Goal: Task Accomplishment & Management: Manage account settings

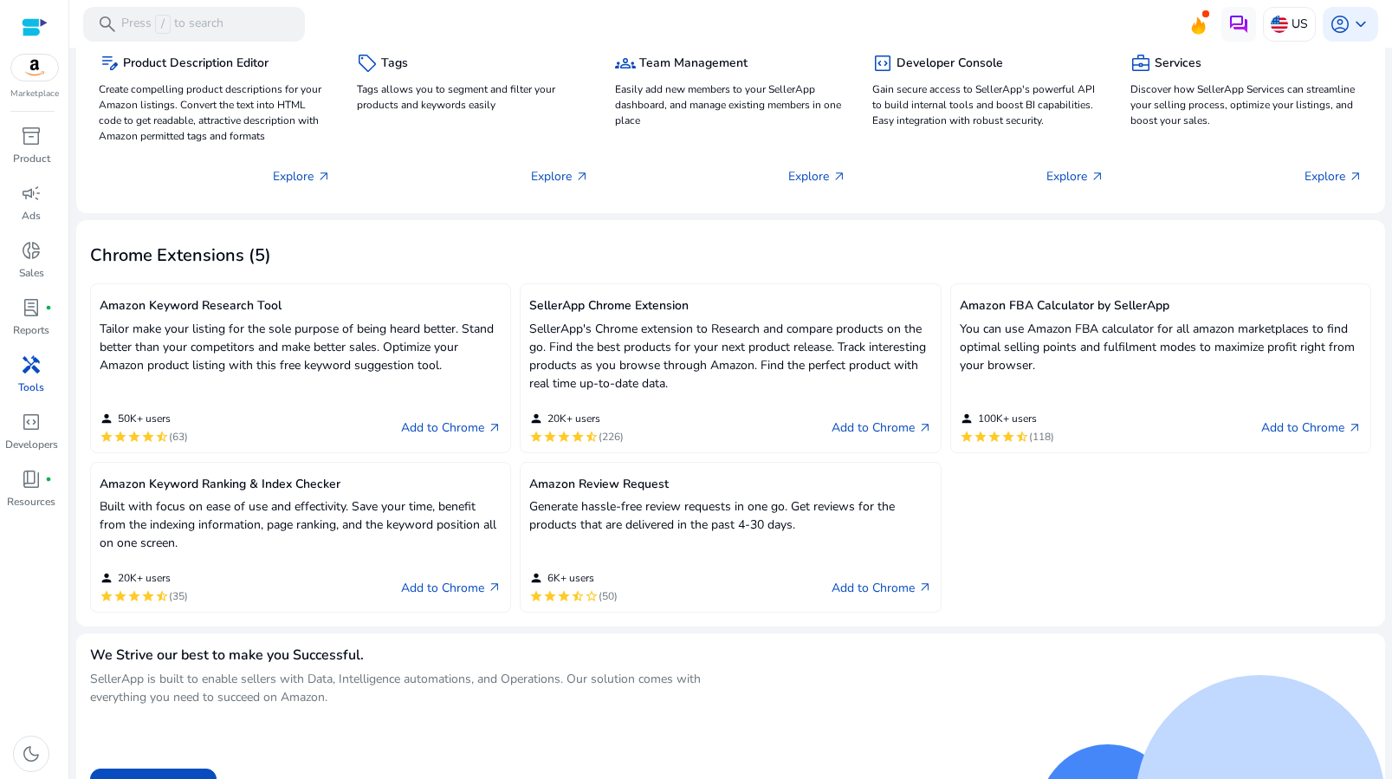
scroll to position [299, 0]
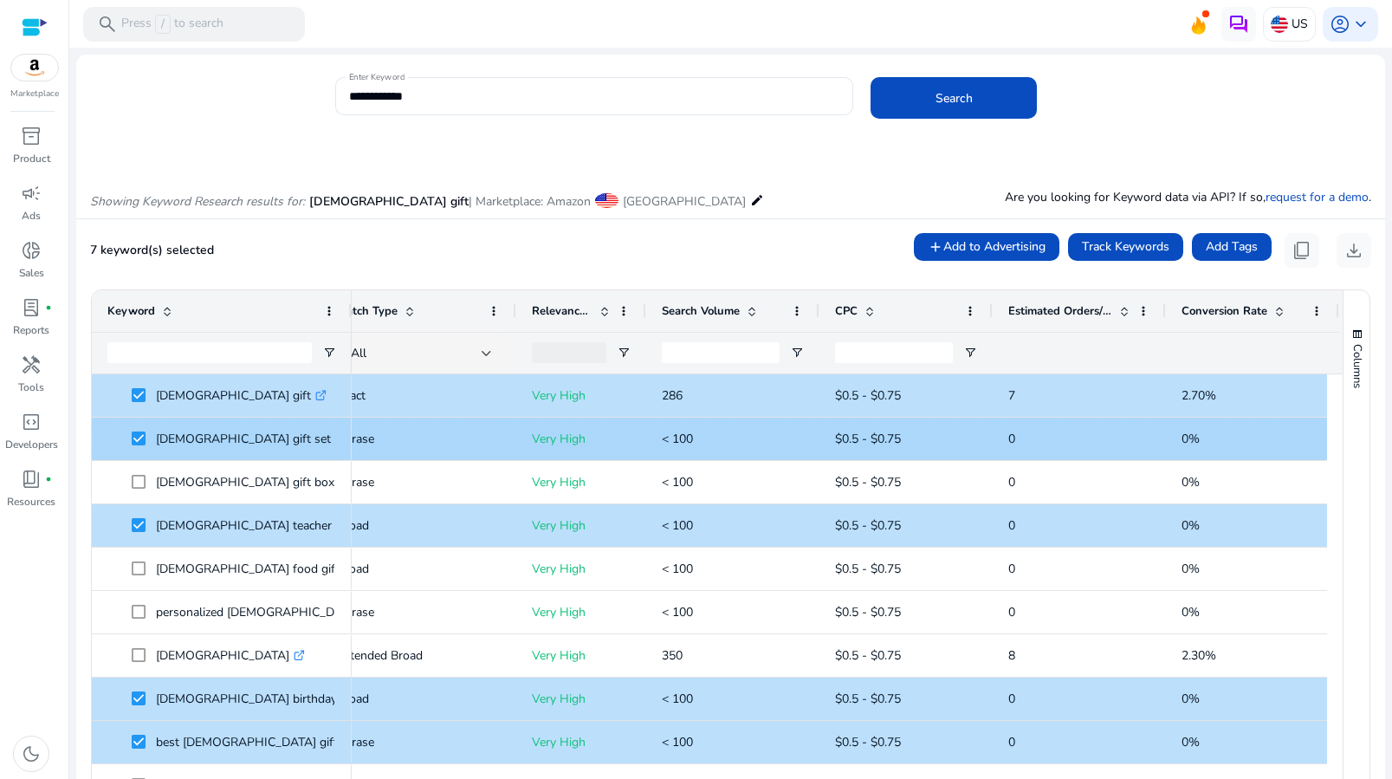
scroll to position [0, 174]
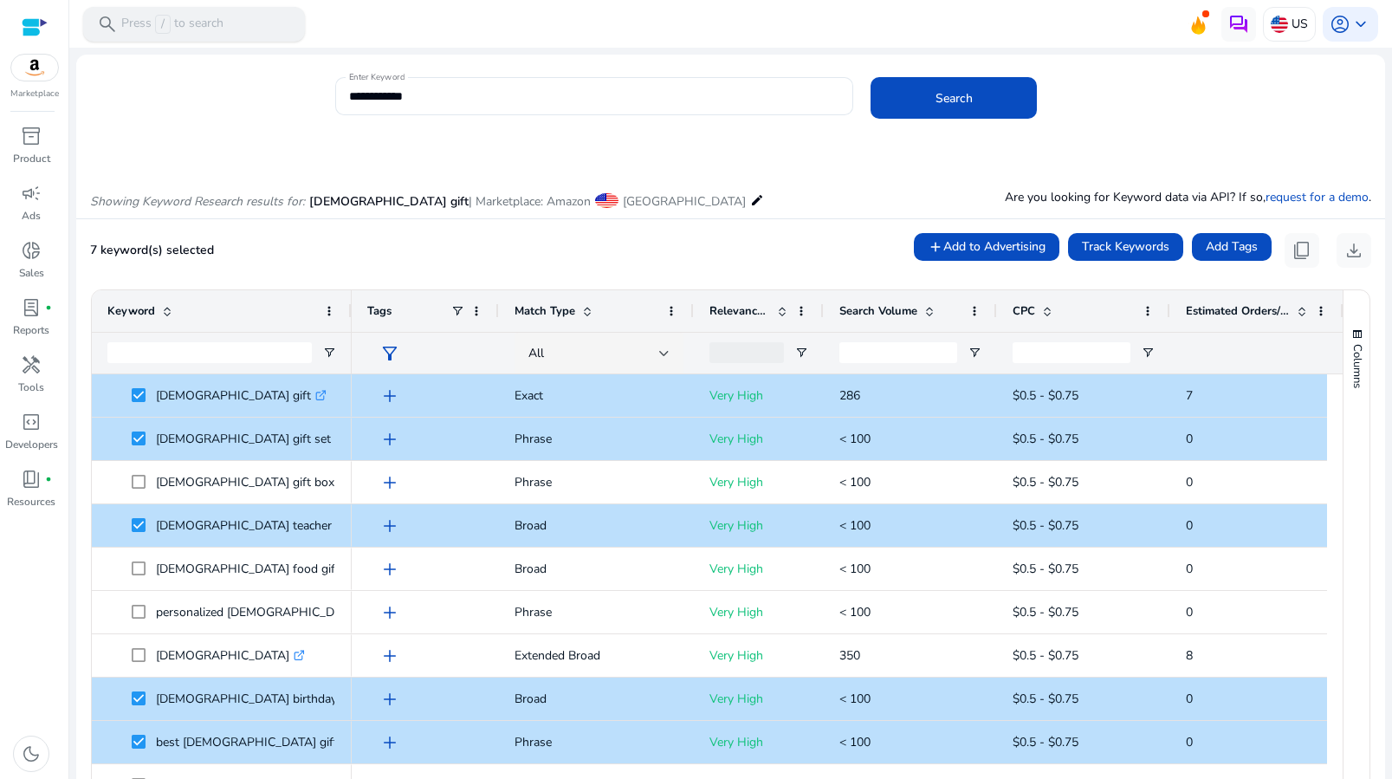
click at [153, 23] on p "Press / to search" at bounding box center [172, 24] width 102 height 19
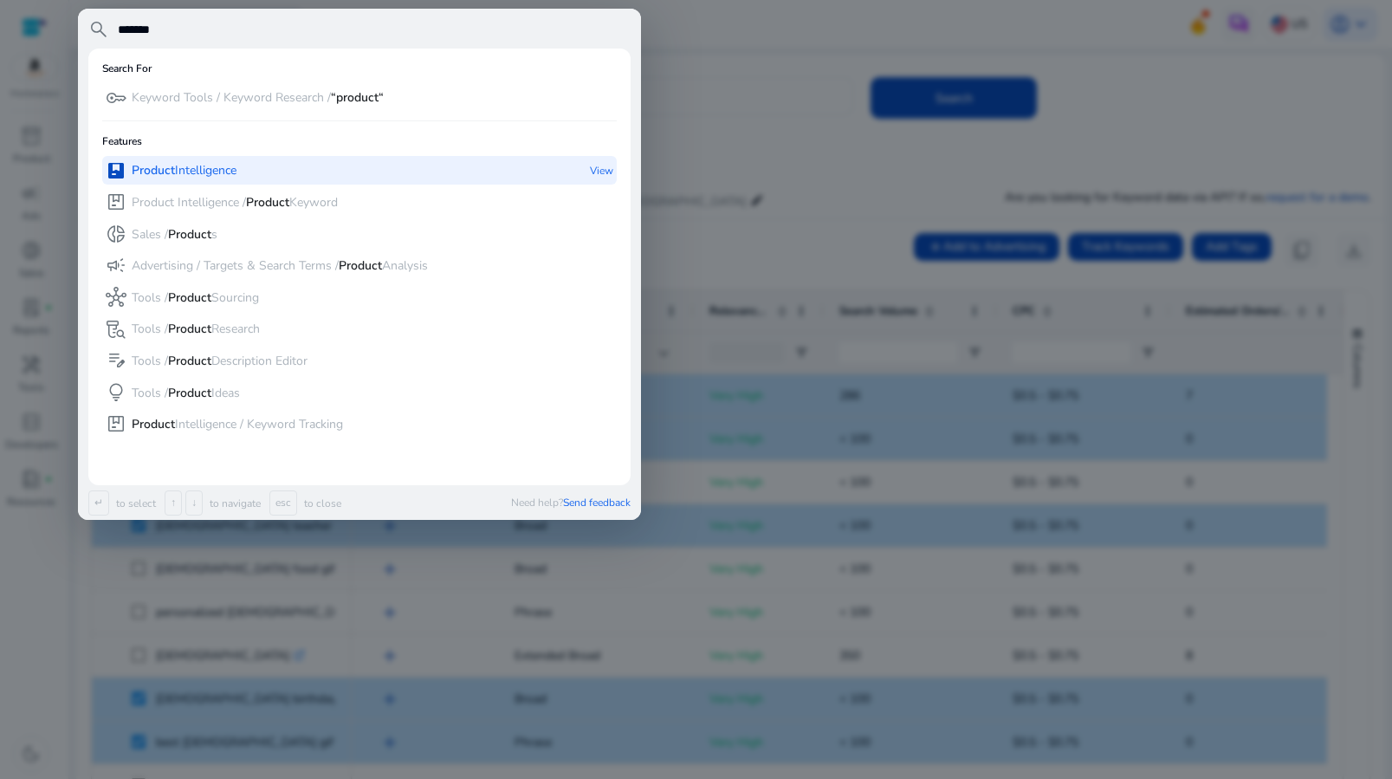
type input "*******"
click at [218, 182] on div "package Product Intelligence" at bounding box center [171, 170] width 131 height 29
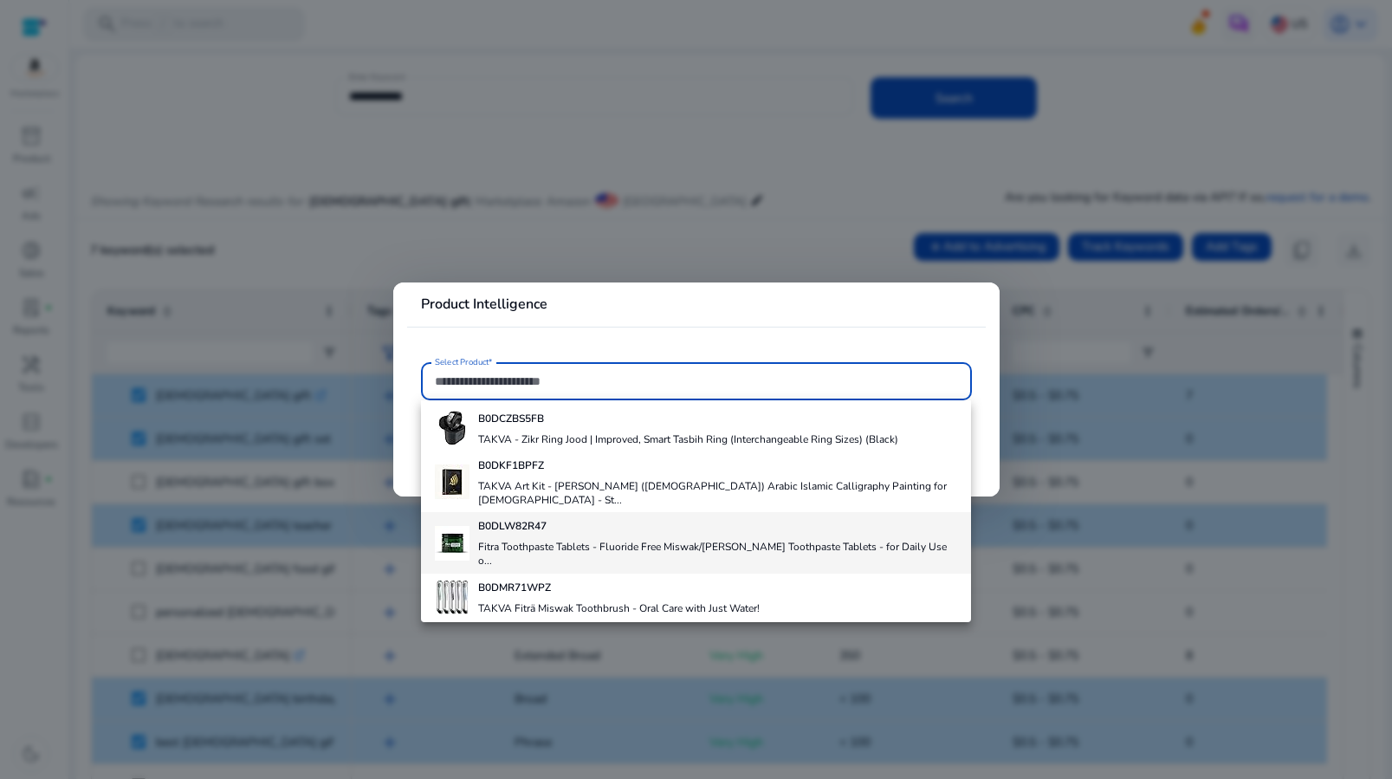
scroll to position [217, 0]
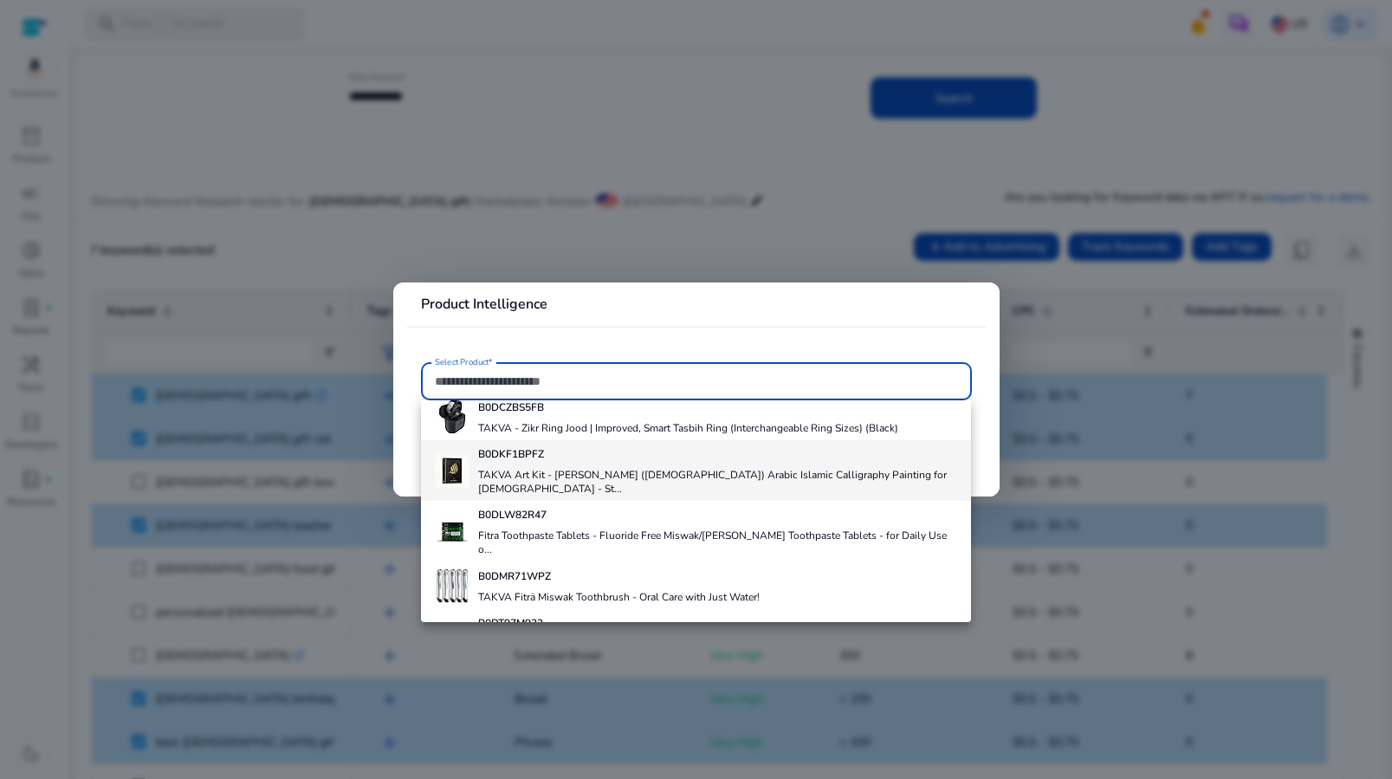
click at [603, 449] on div "B0DKF1BPFZ TAKVA Art Kit - [PERSON_NAME] ([DEMOGRAPHIC_DATA]) Arabic Islamic Ca…" at bounding box center [718, 470] width 480 height 61
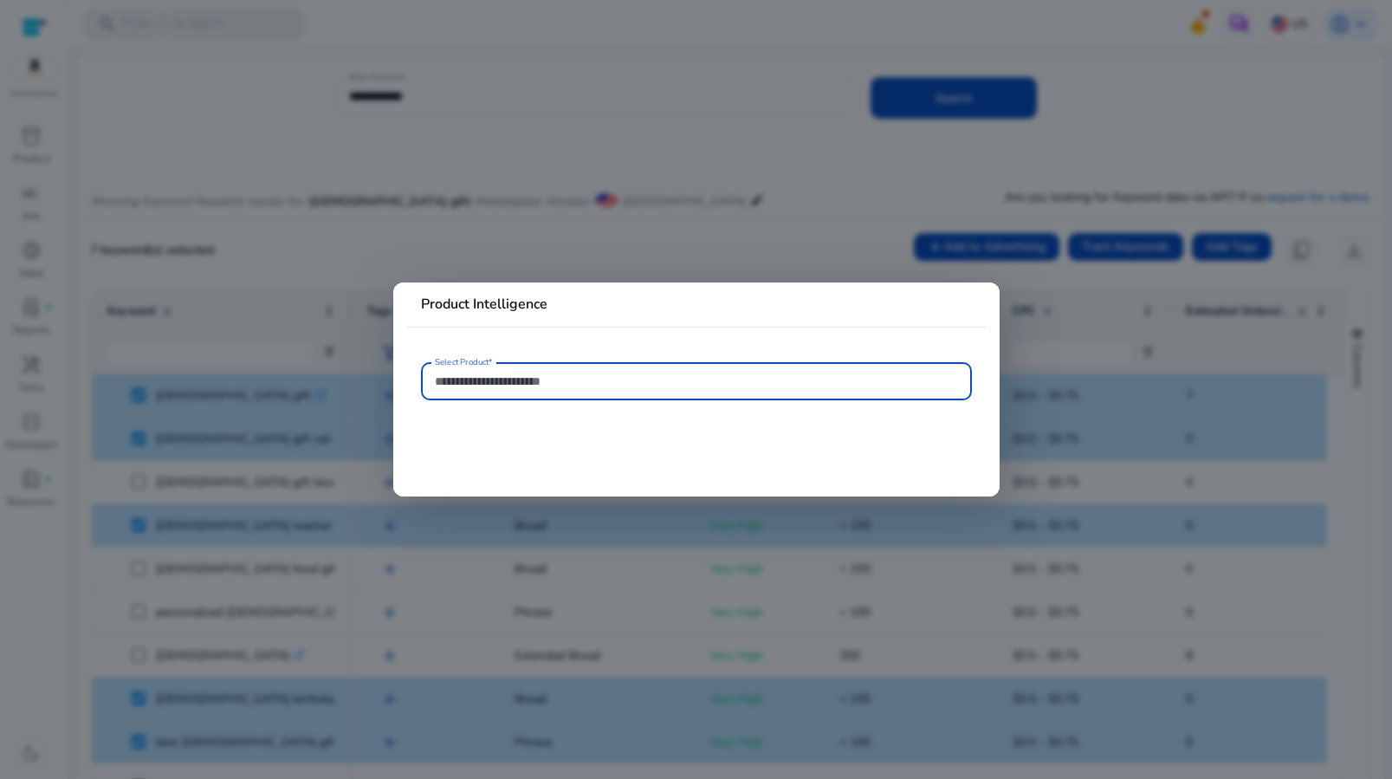
type input "**********"
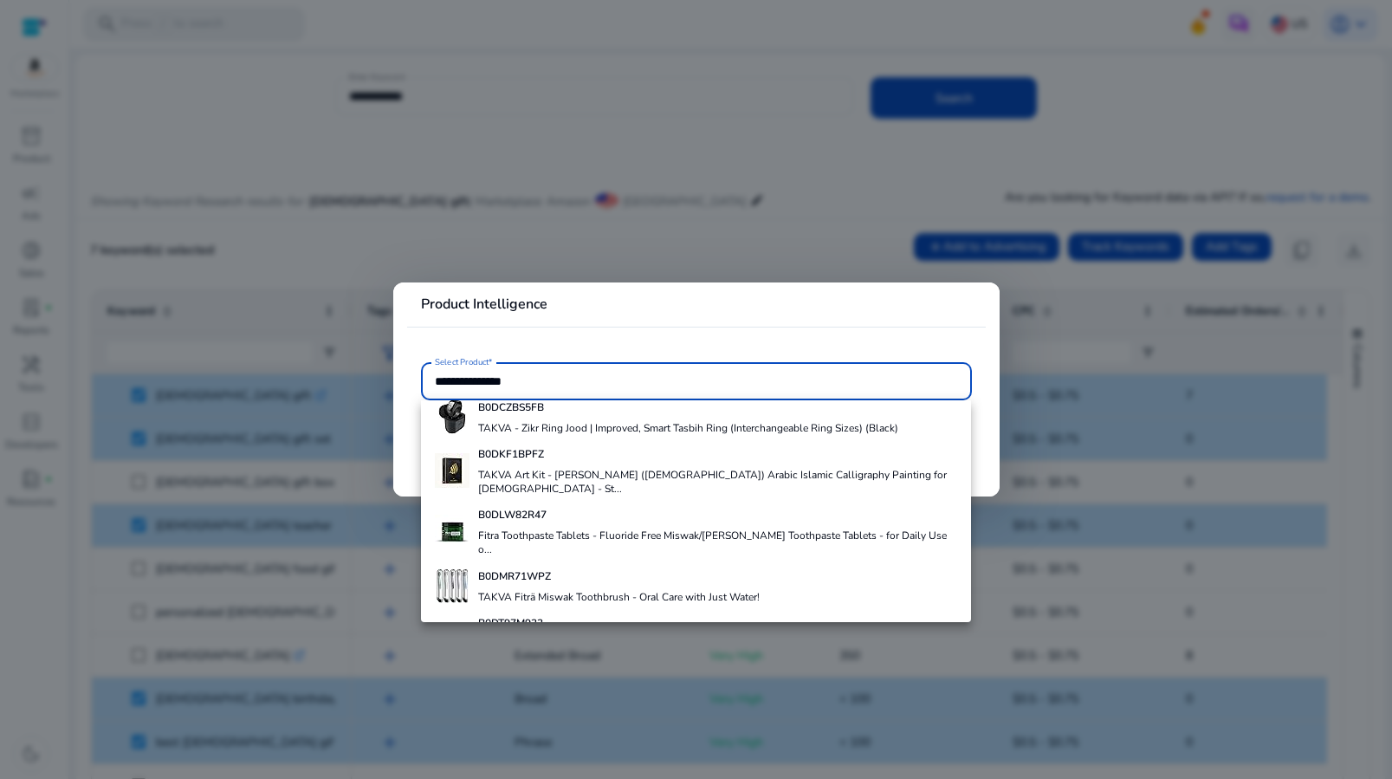
scroll to position [0, 0]
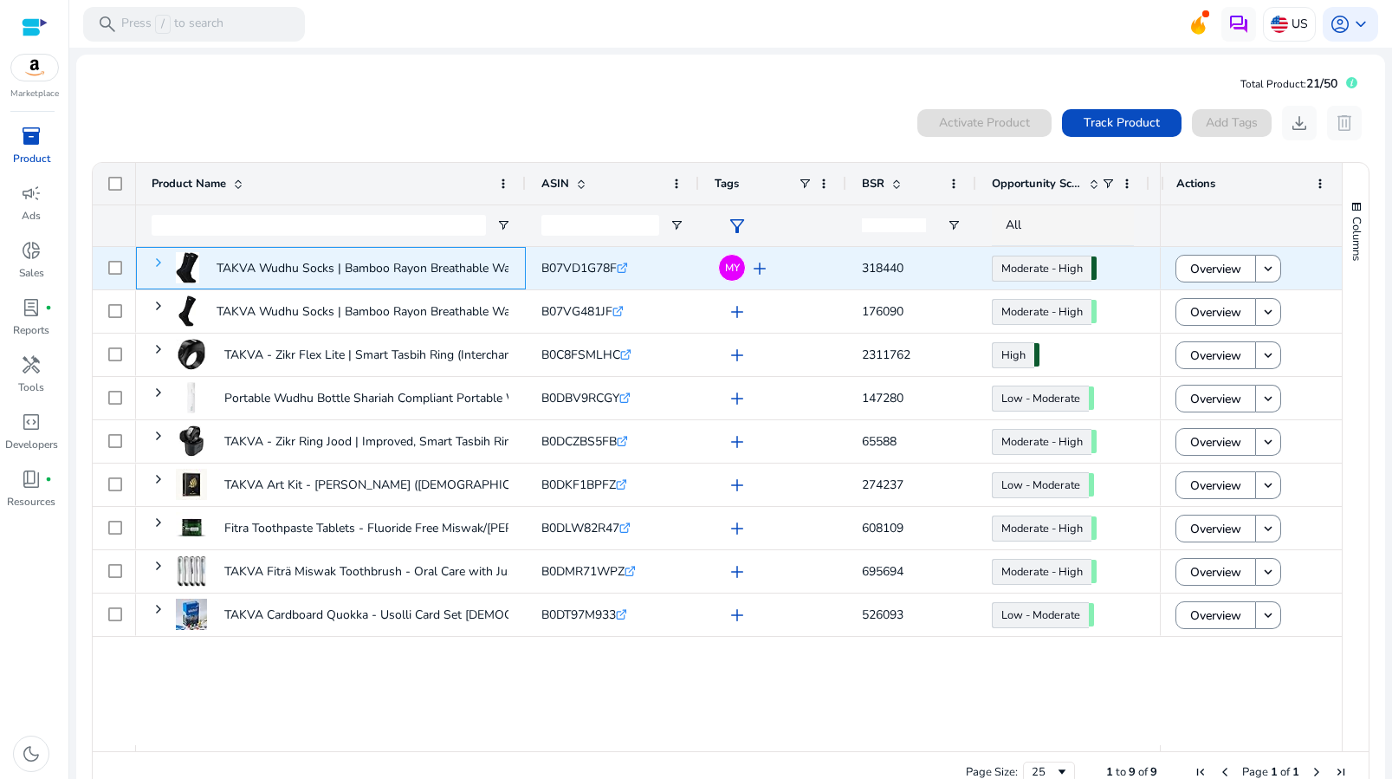
click at [154, 265] on span at bounding box center [159, 263] width 14 height 14
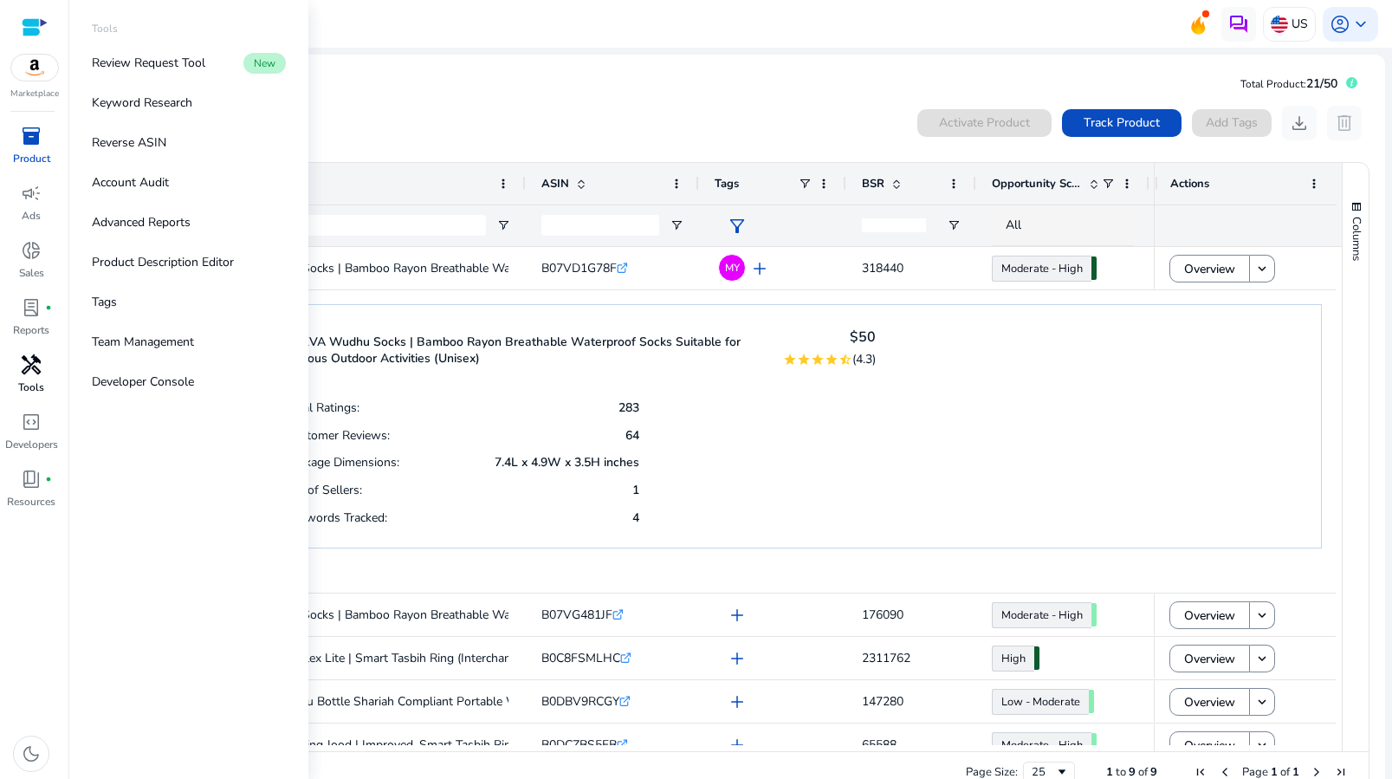
click at [26, 375] on span "handyman" at bounding box center [31, 364] width 21 height 21
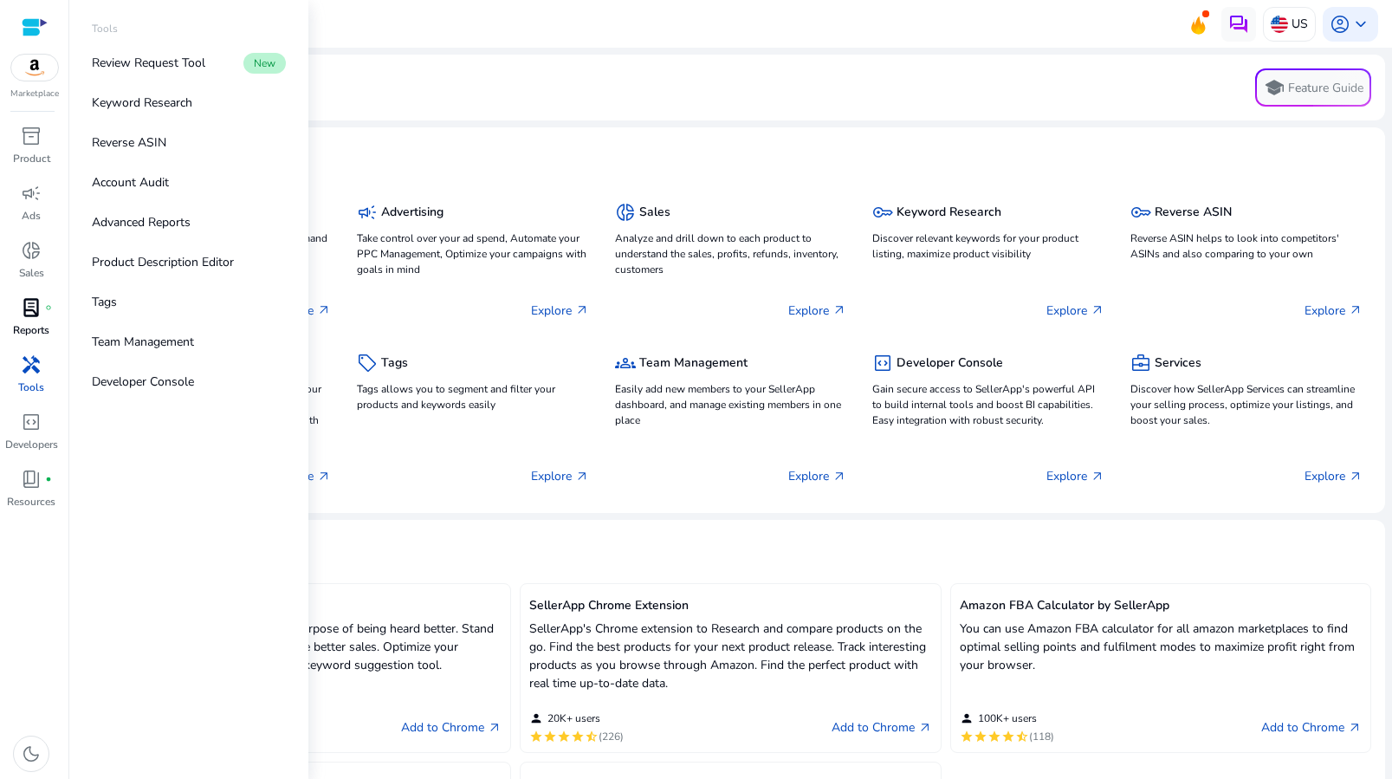
click at [30, 305] on span "lab_profile" at bounding box center [31, 307] width 21 height 21
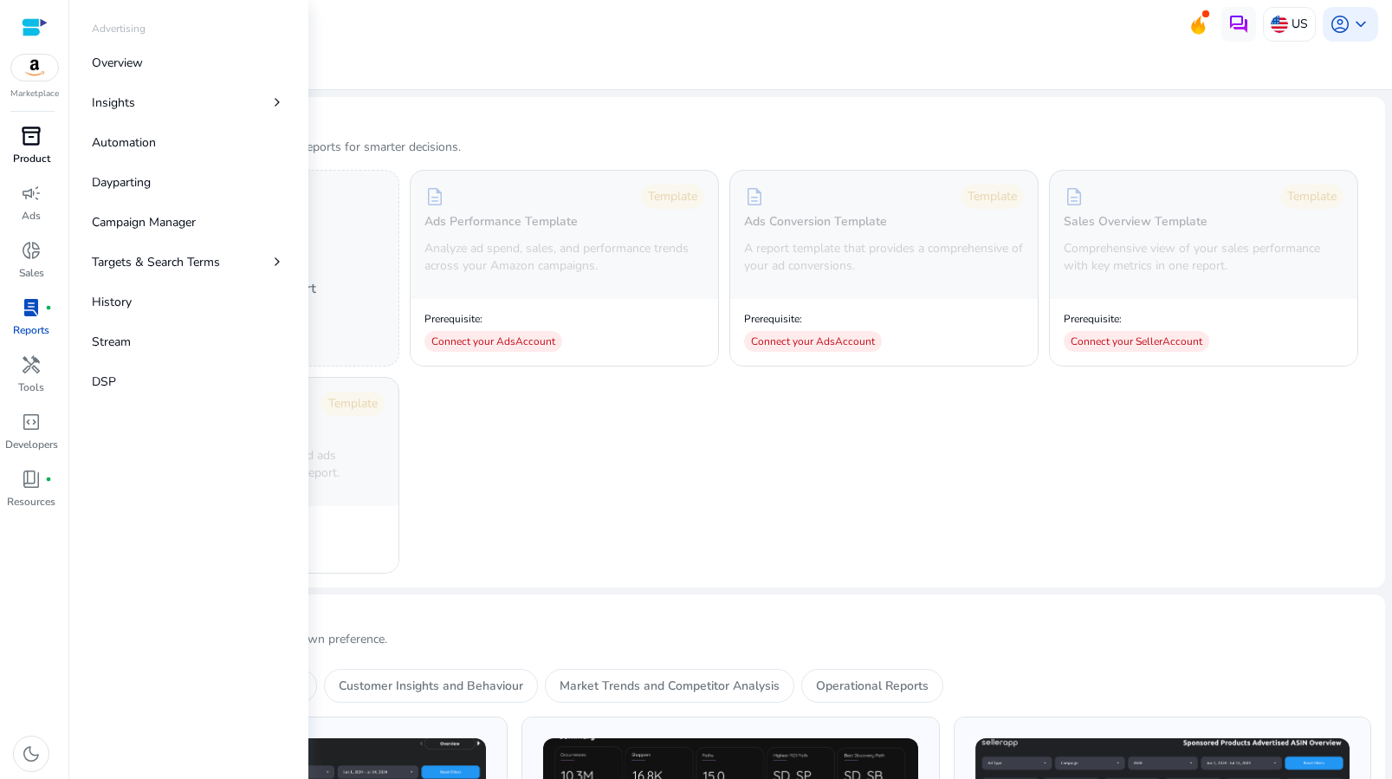
click at [32, 139] on span "inventory_2" at bounding box center [31, 136] width 21 height 21
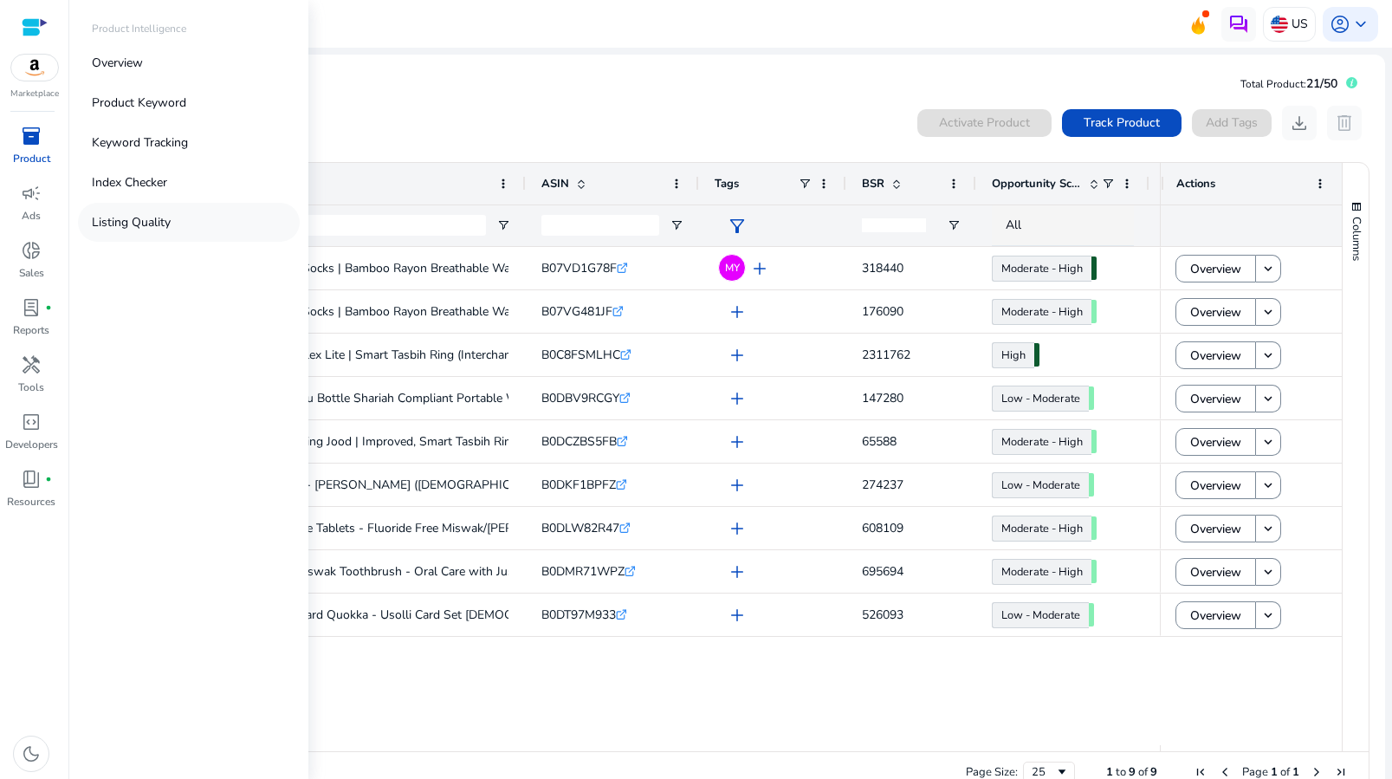
click at [185, 217] on link "Listing Quality" at bounding box center [189, 222] width 222 height 39
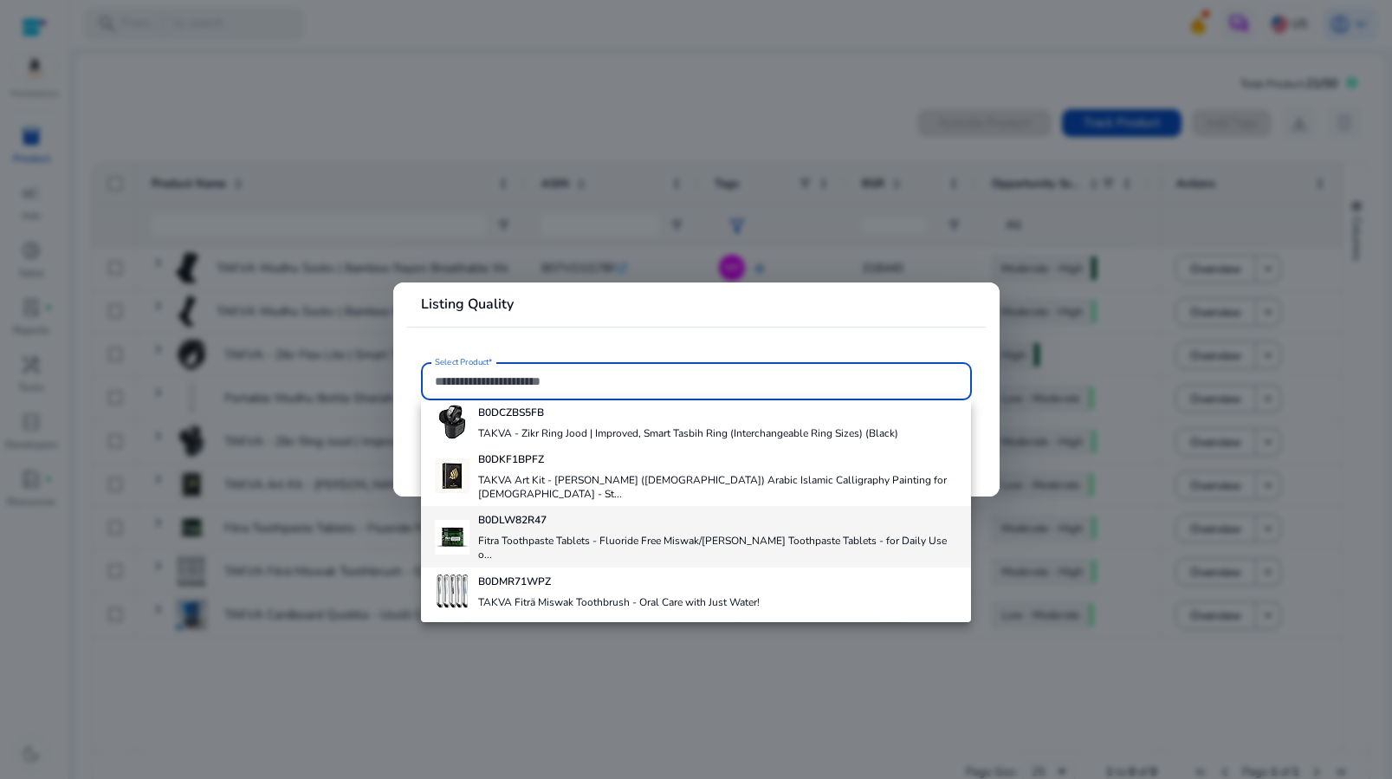
scroll to position [210, 0]
click at [603, 535] on h4 "Fitra Toothpaste Tablets - Fluoride Free Miswak/[PERSON_NAME] Toothpaste Tablet…" at bounding box center [717, 549] width 479 height 28
type input "**********"
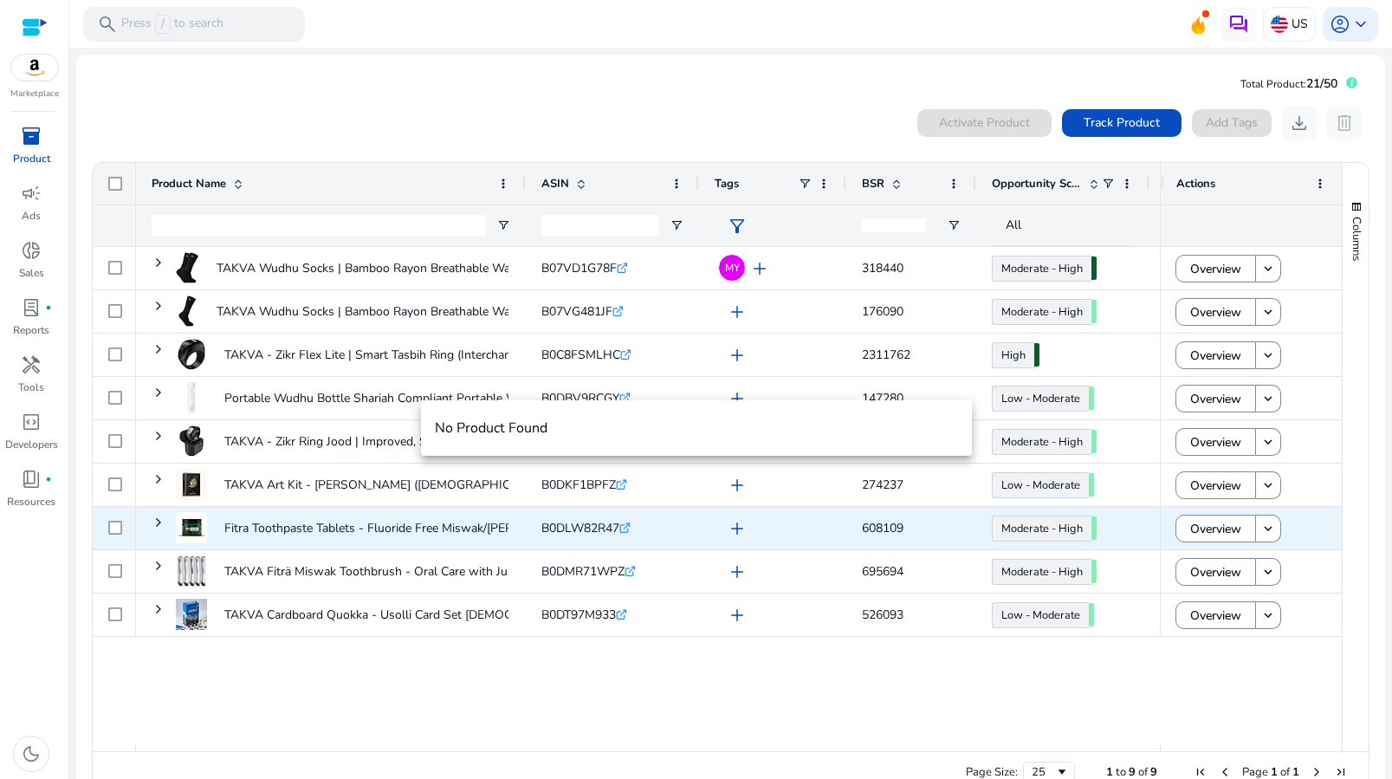
scroll to position [0, 0]
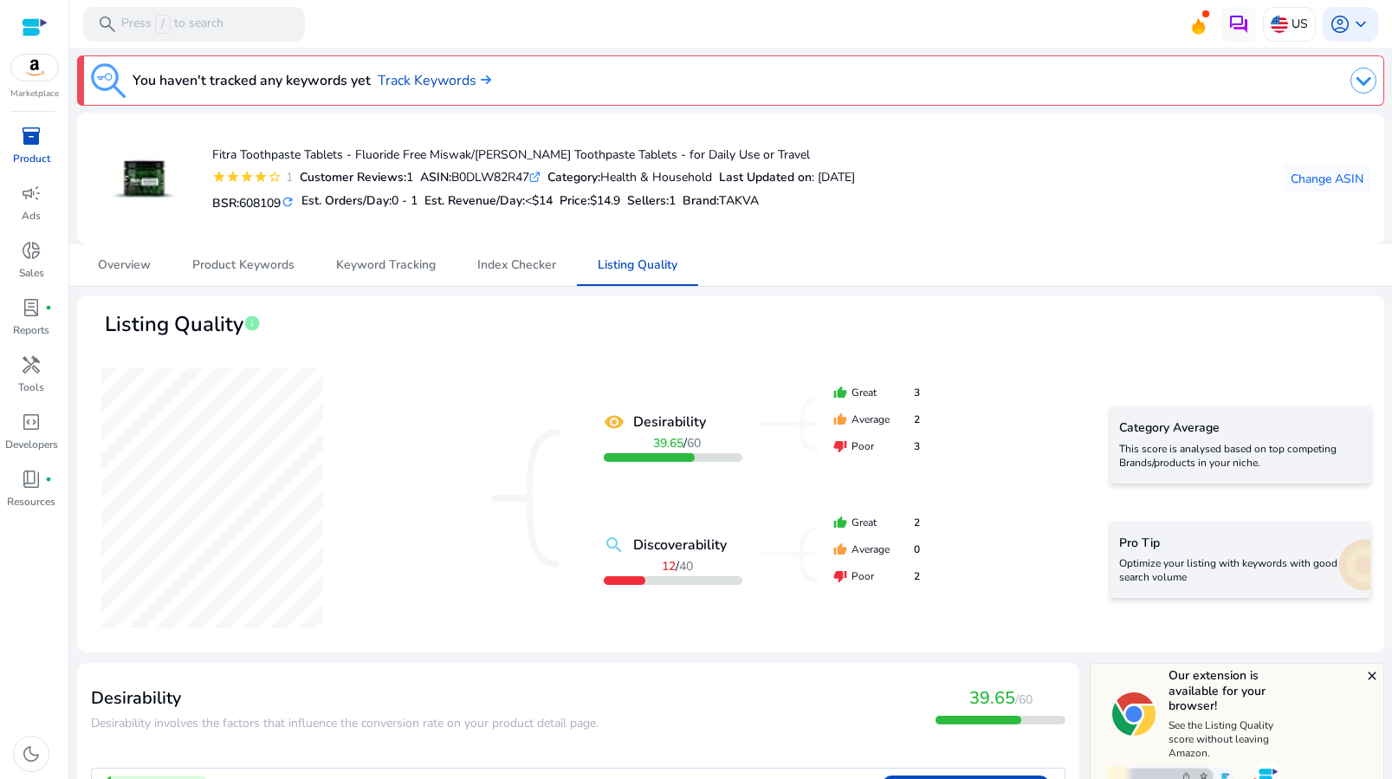
click at [43, 145] on div "inventory_2" at bounding box center [31, 136] width 49 height 28
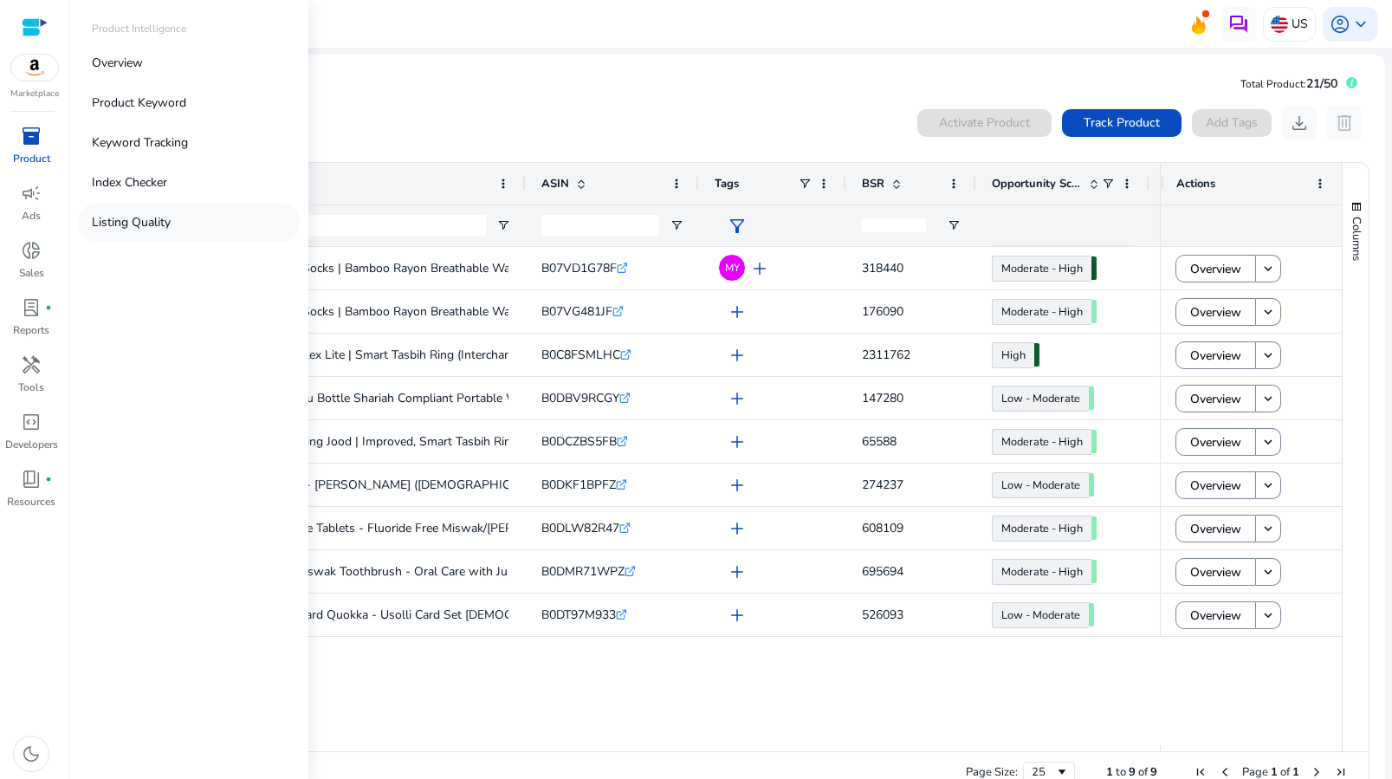
click at [185, 223] on link "Listing Quality" at bounding box center [189, 222] width 222 height 39
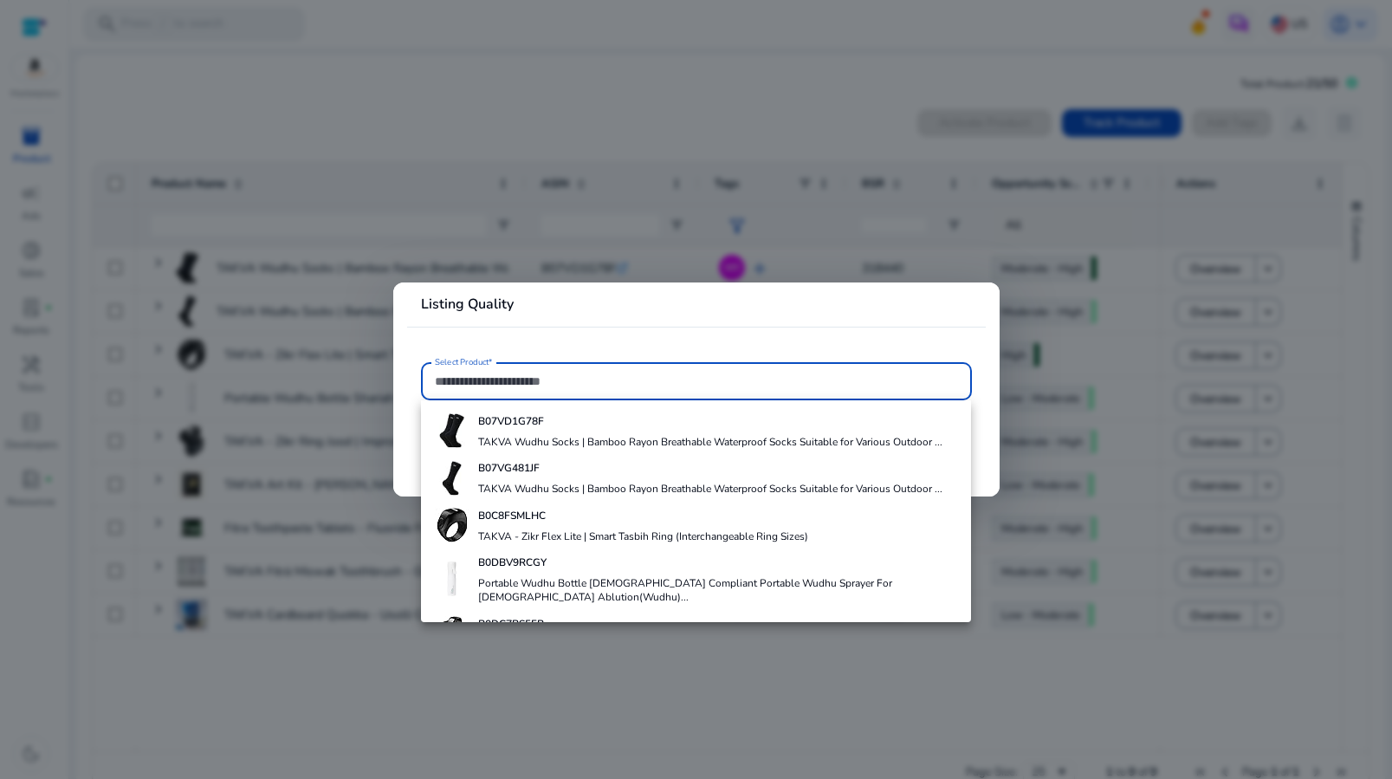
click at [584, 477] on div "B07VG481JF TAKVA Wudhu Socks | Bamboo Rayon Breathable Waterproof Socks Suitabl…" at bounding box center [710, 477] width 464 height 47
type input "**********"
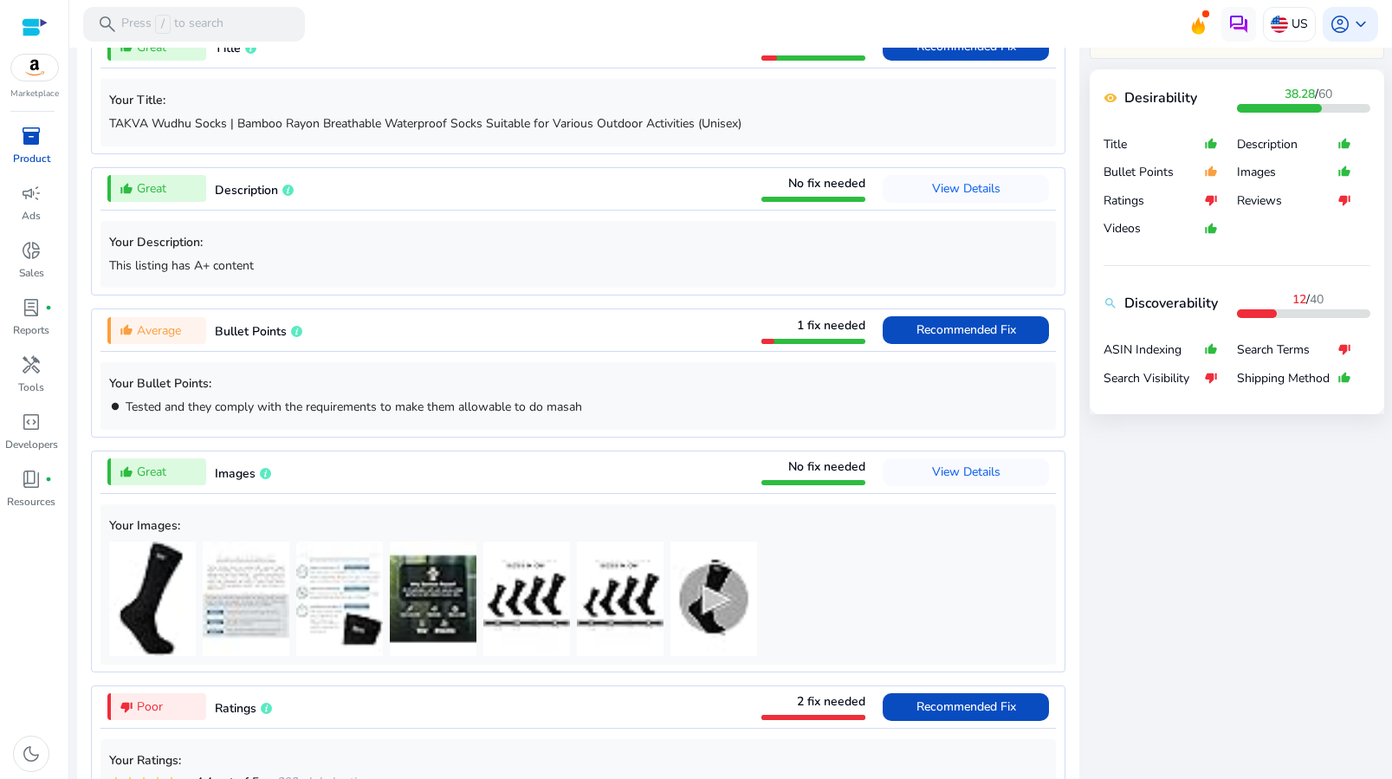
scroll to position [743, 0]
click at [944, 321] on span "Recommended Fix" at bounding box center [967, 329] width 100 height 16
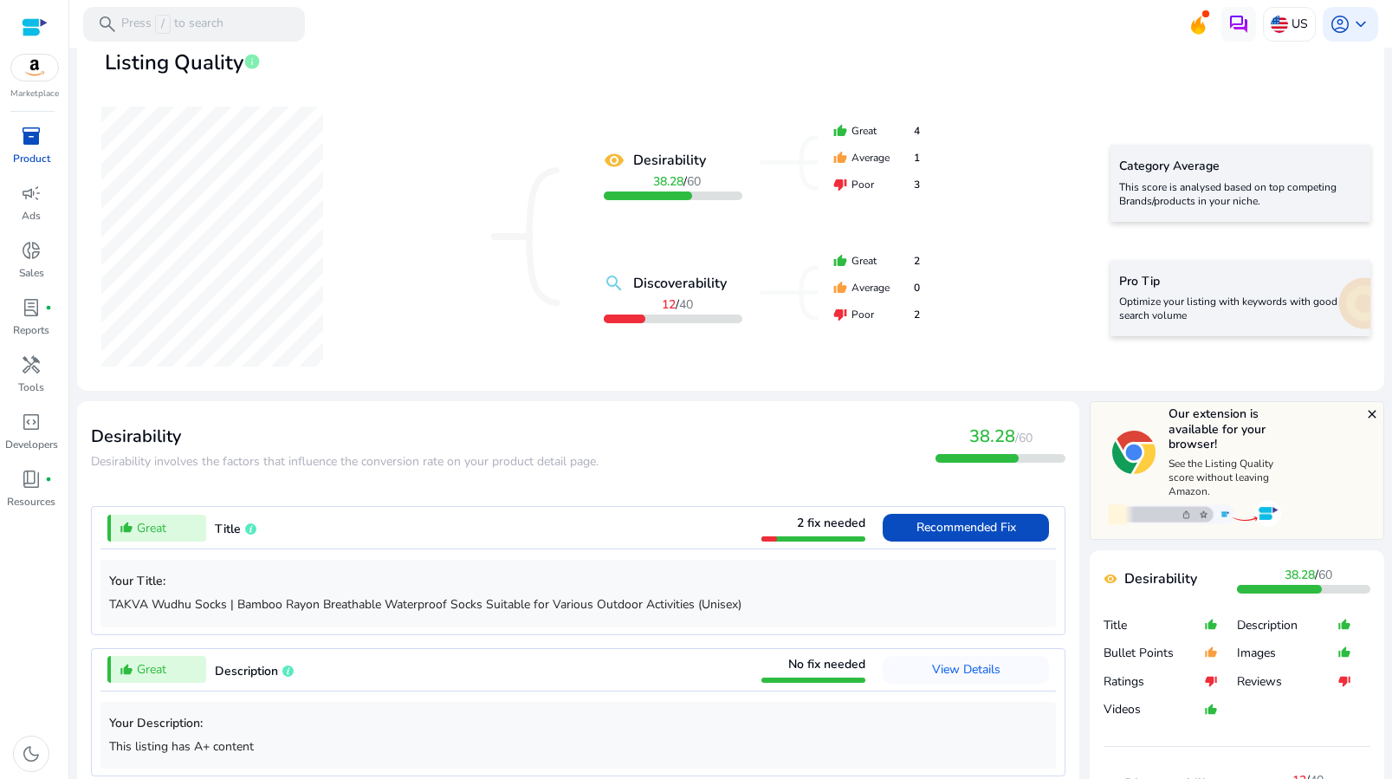
scroll to position [0, 0]
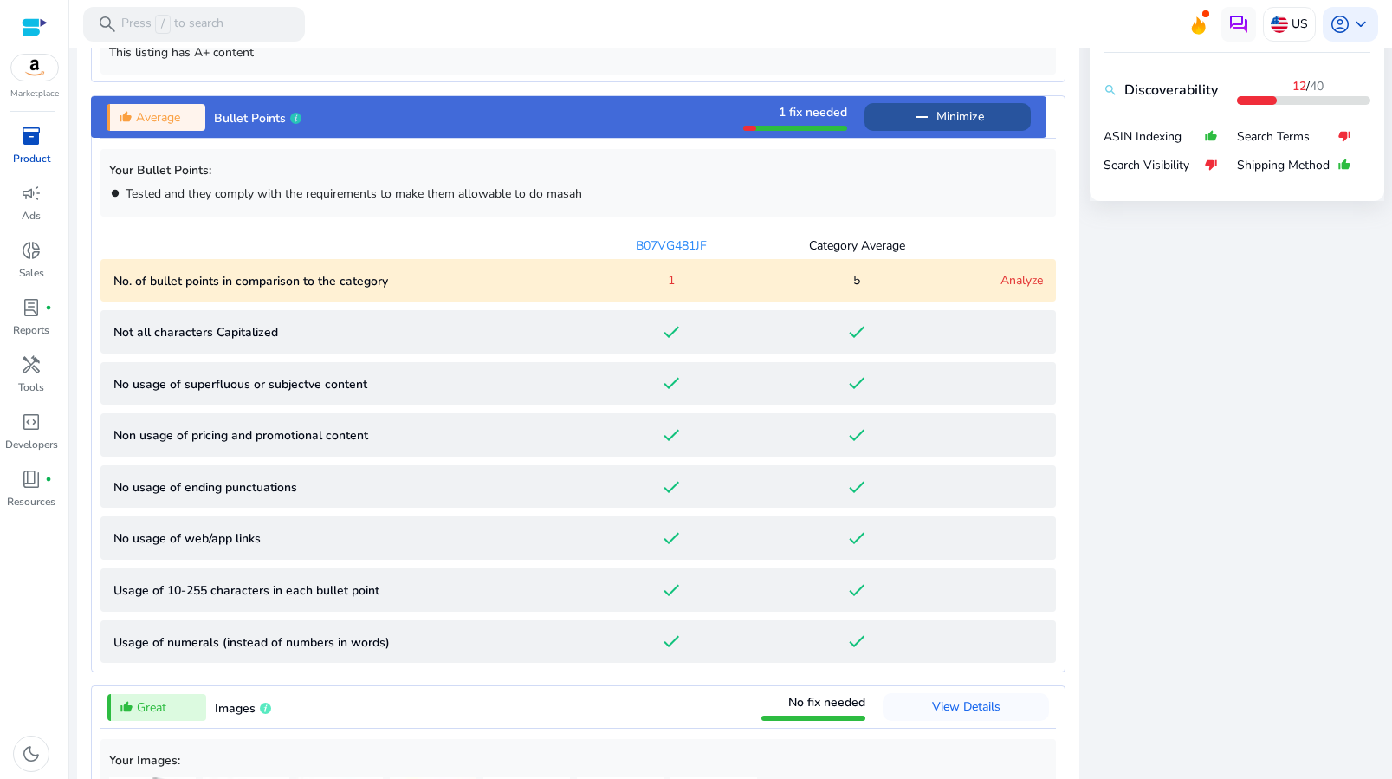
drag, startPoint x: 957, startPoint y: 108, endPoint x: 946, endPoint y: 133, distance: 27.5
click at [958, 108] on span "Minimize" at bounding box center [961, 117] width 48 height 28
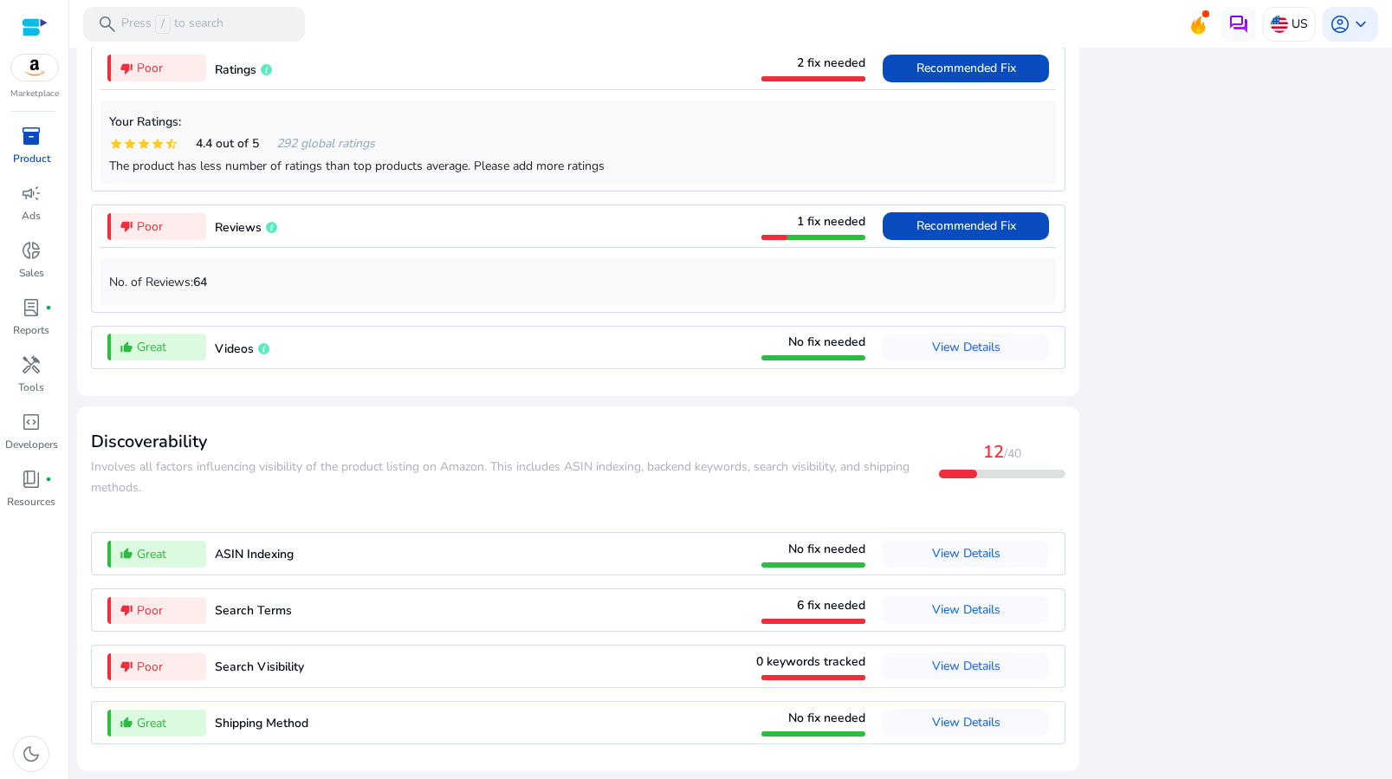
scroll to position [1394, 0]
click at [377, 606] on div "thumb_down_alt Poor Search Terms 6 fix needed View Details" at bounding box center [578, 610] width 956 height 42
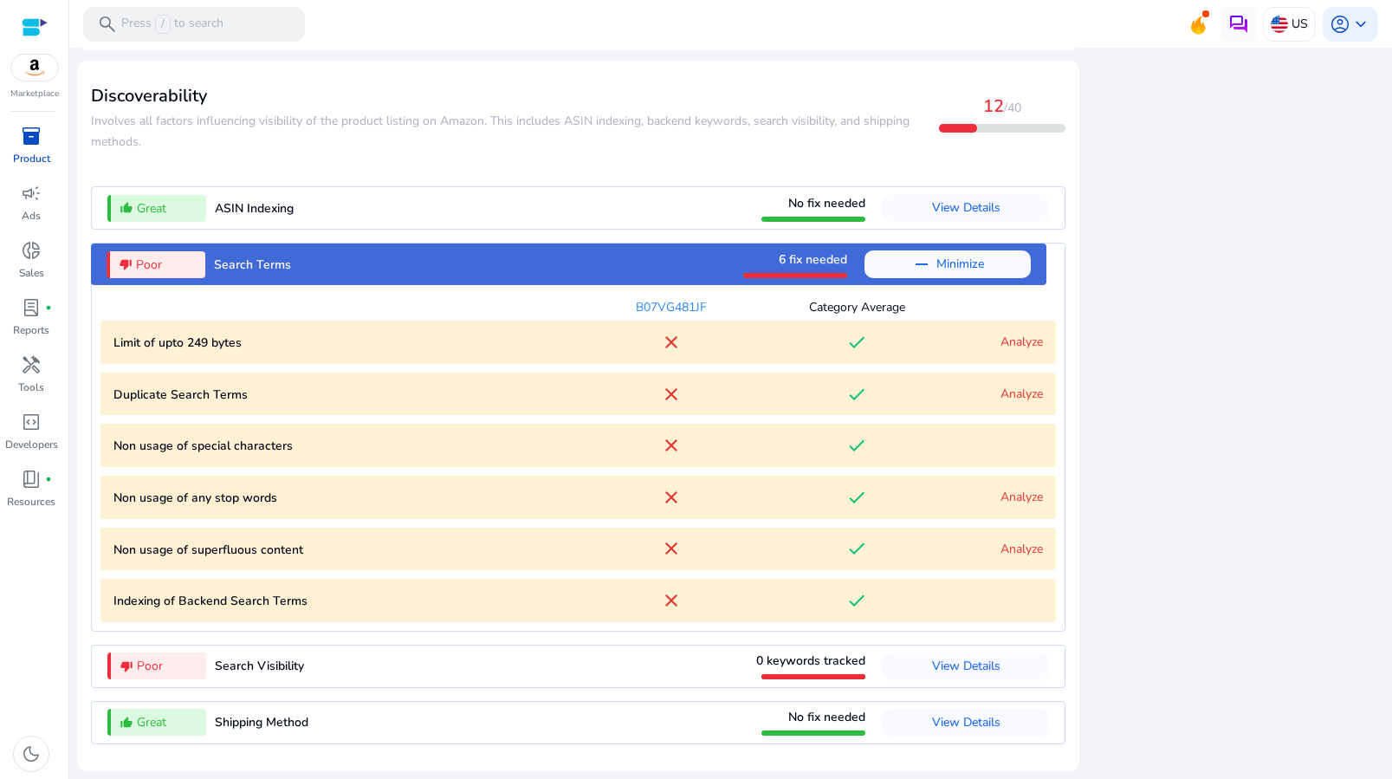
scroll to position [1740, 0]
click at [435, 672] on div "thumb_down_alt Poor Search Visibility 0 keywords tracked View Details" at bounding box center [578, 666] width 956 height 42
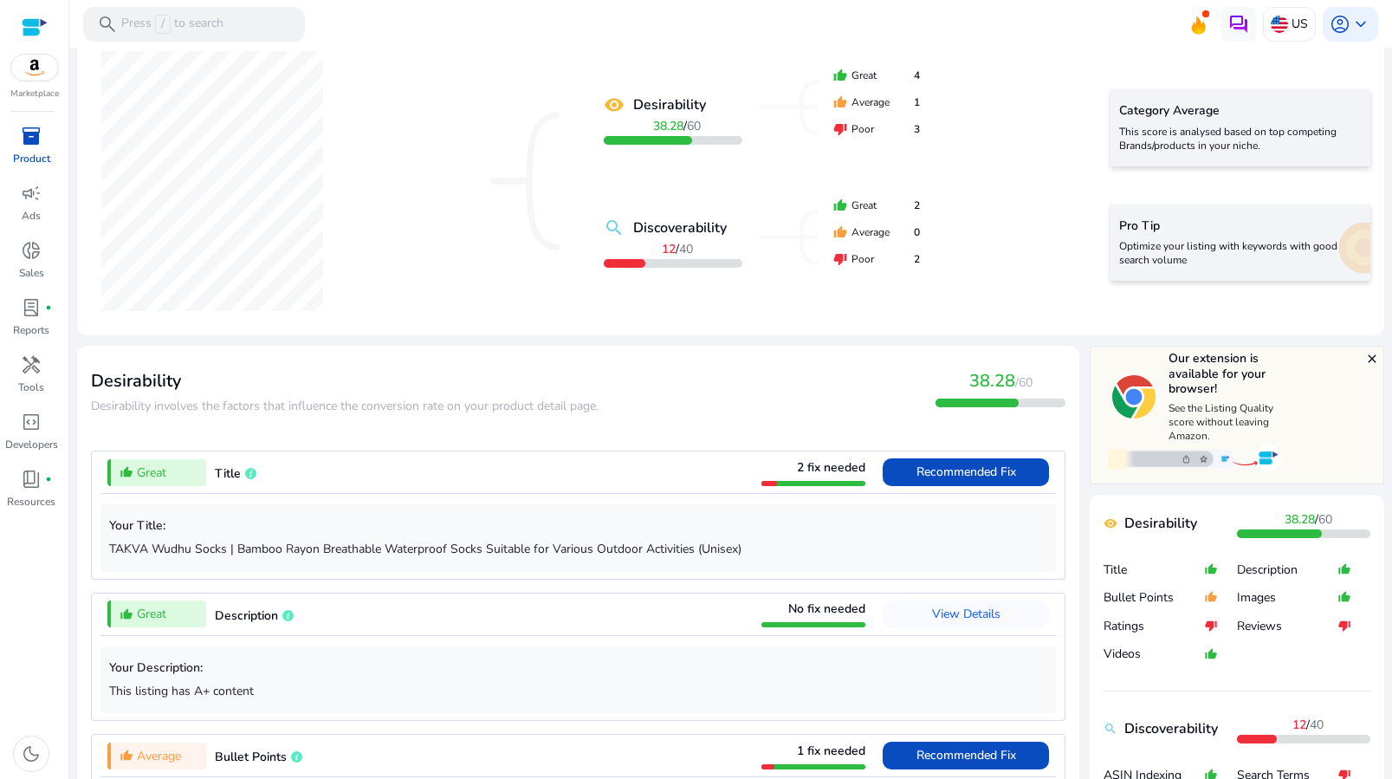
scroll to position [0, 0]
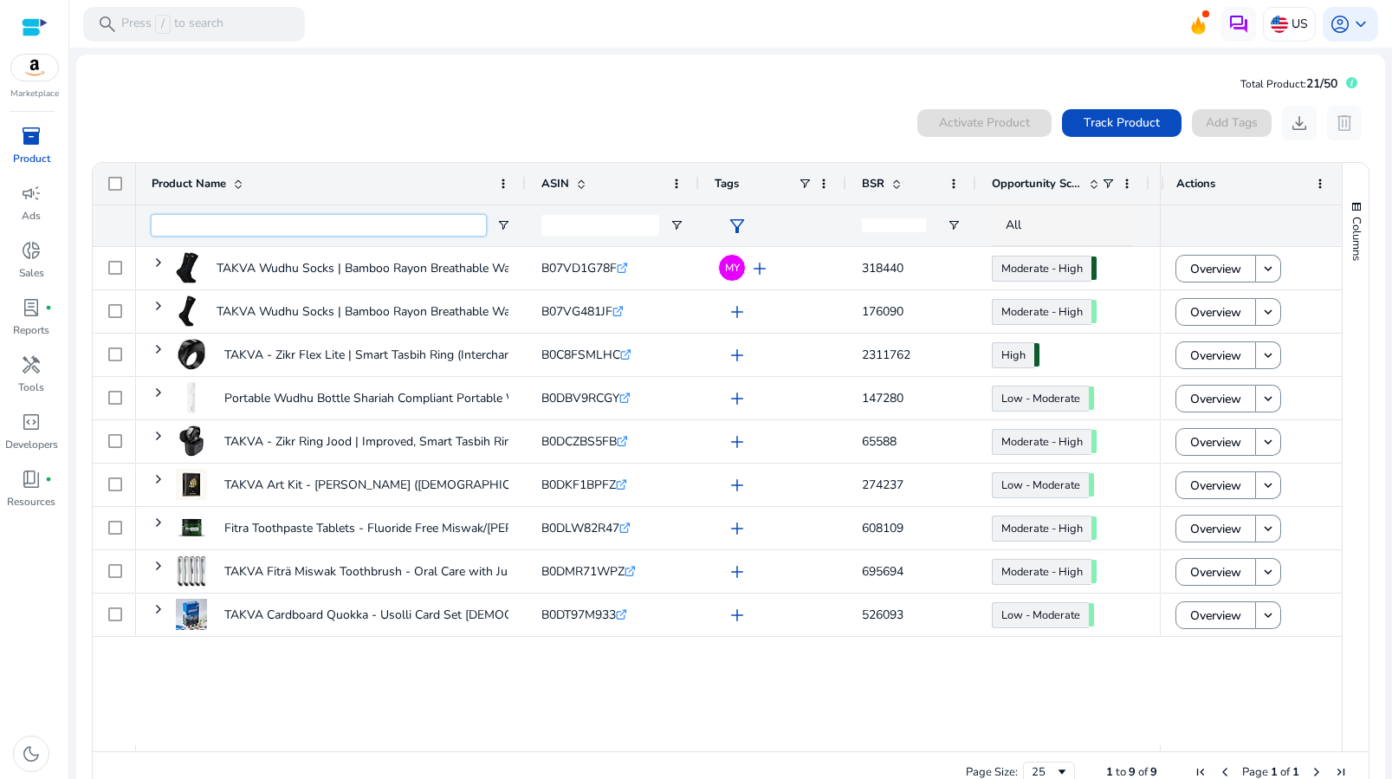
click at [319, 226] on input "Product Name Filter Input" at bounding box center [319, 225] width 334 height 21
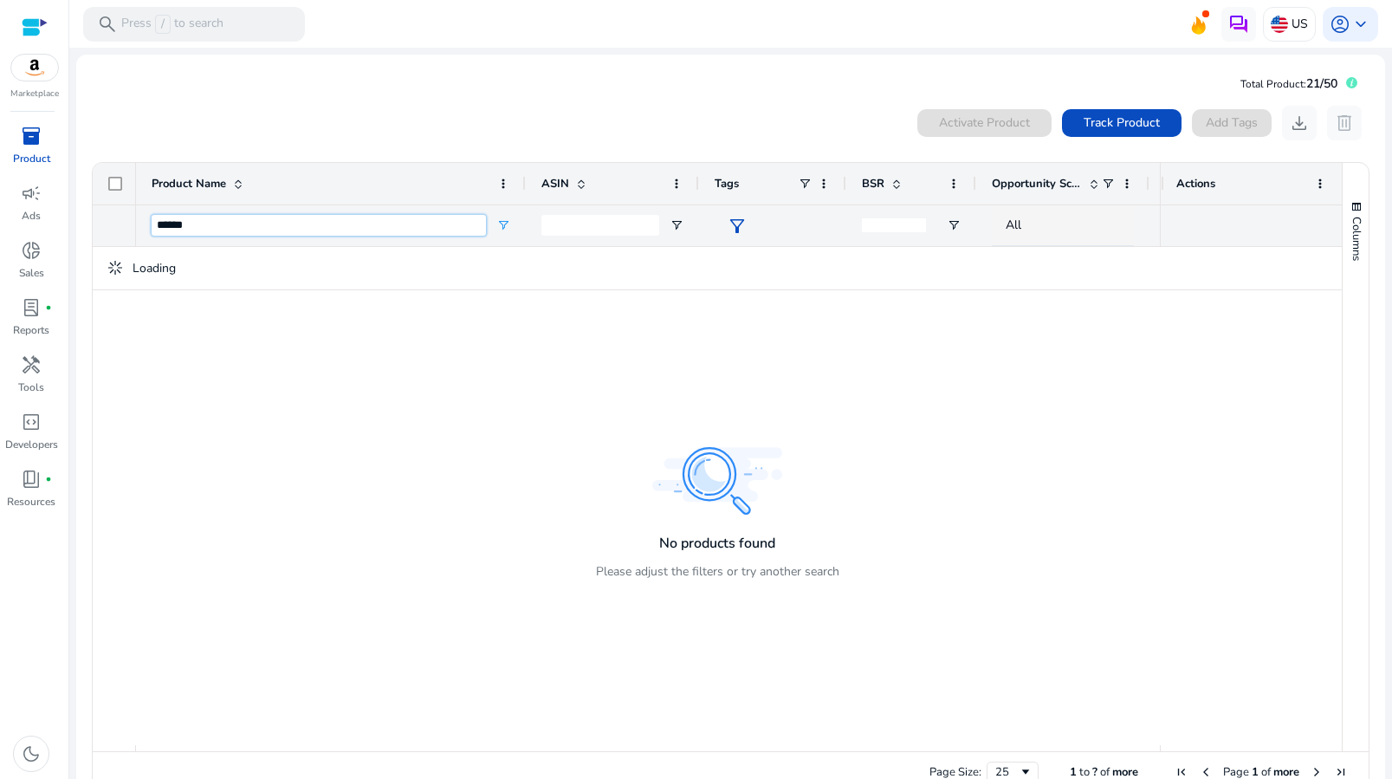
type input "******"
drag, startPoint x: 323, startPoint y: 221, endPoint x: 68, endPoint y: 224, distance: 255.6
click at [67, 224] on mat-sidenav-container "Marketplace inventory_2 Product campaign Ads donut_small Sales lab_profile fibe…" at bounding box center [696, 389] width 1392 height 779
click at [1094, 126] on span "Track Product" at bounding box center [1122, 122] width 76 height 18
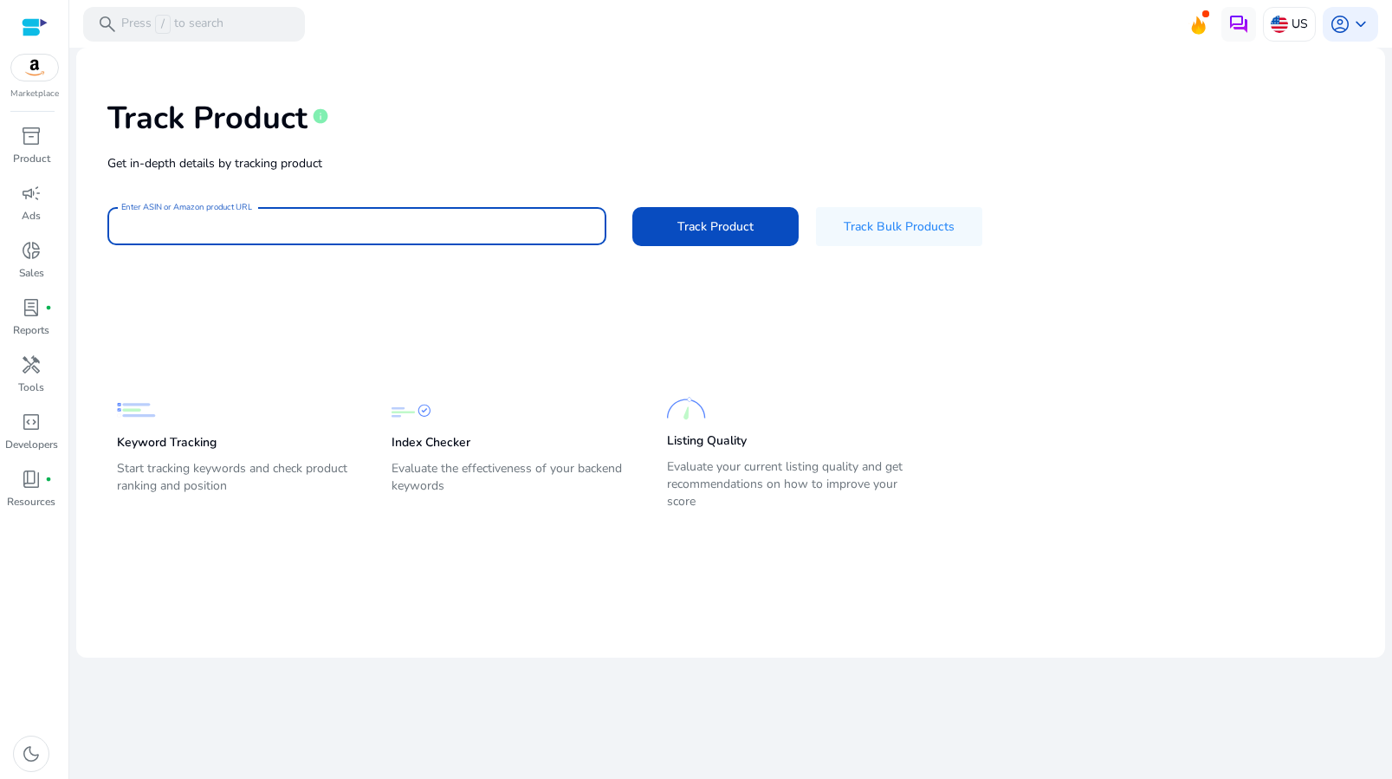
click at [386, 222] on input "Enter ASIN or Amazon product URL" at bounding box center [356, 226] width 471 height 19
paste input "**********"
type input "**********"
click at [749, 227] on span "Track Product" at bounding box center [715, 226] width 76 height 18
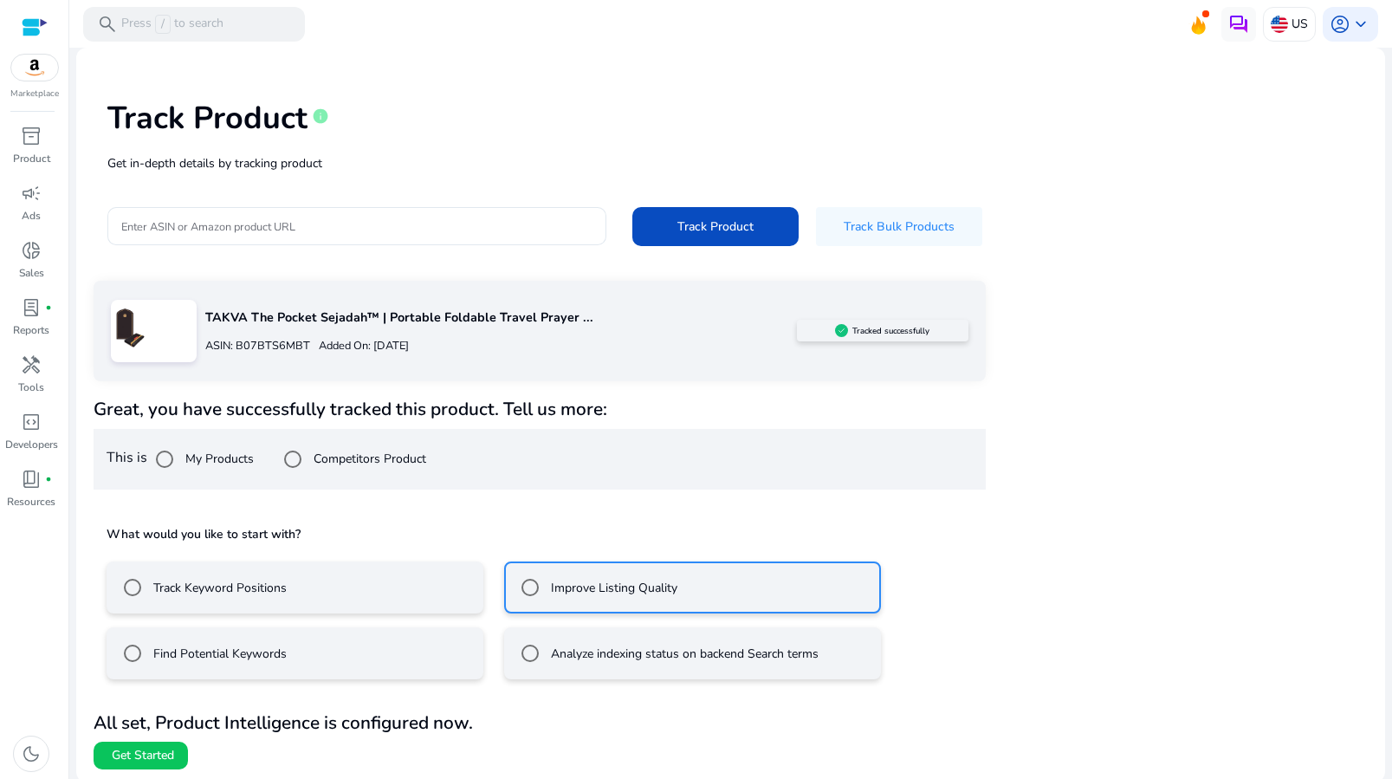
click at [232, 610] on mat-radio-button "Track Keyword Positions" at bounding box center [295, 587] width 377 height 52
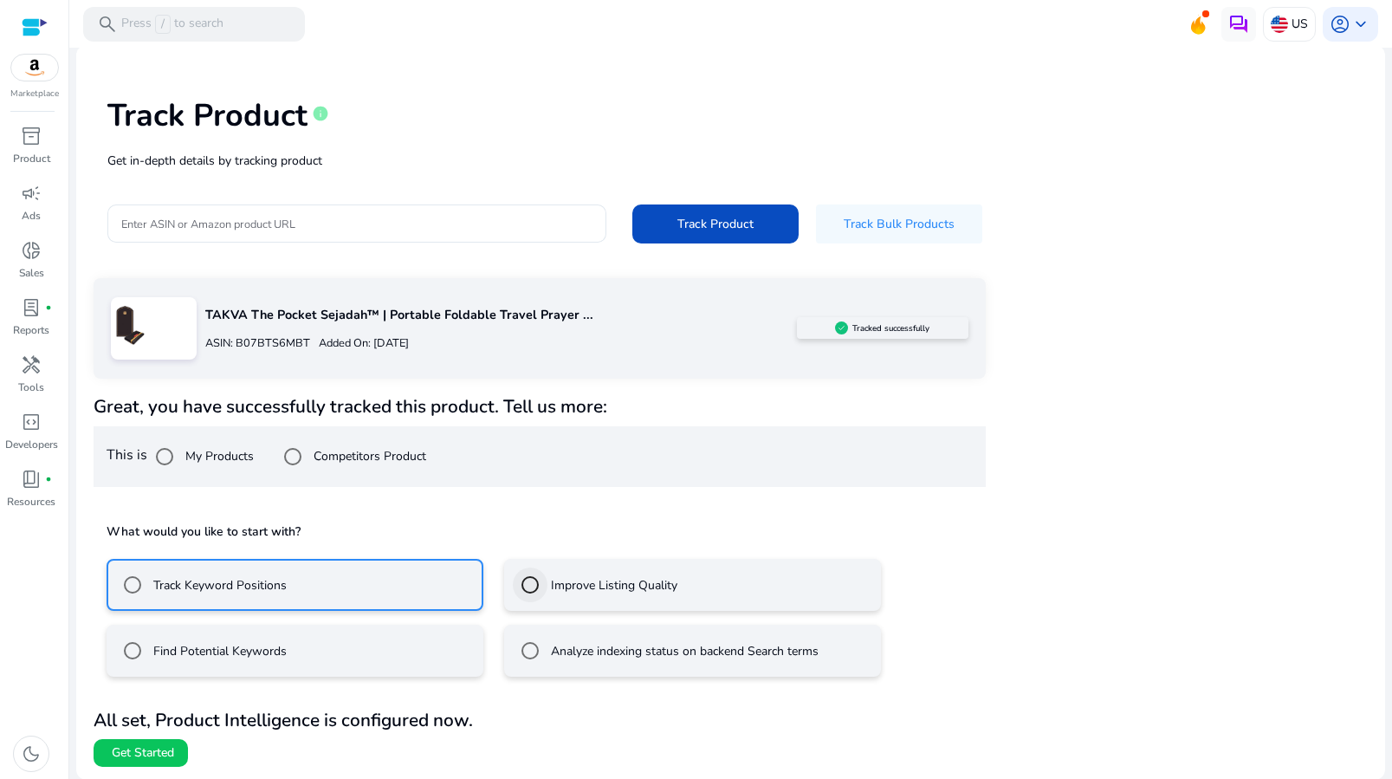
scroll to position [3, 0]
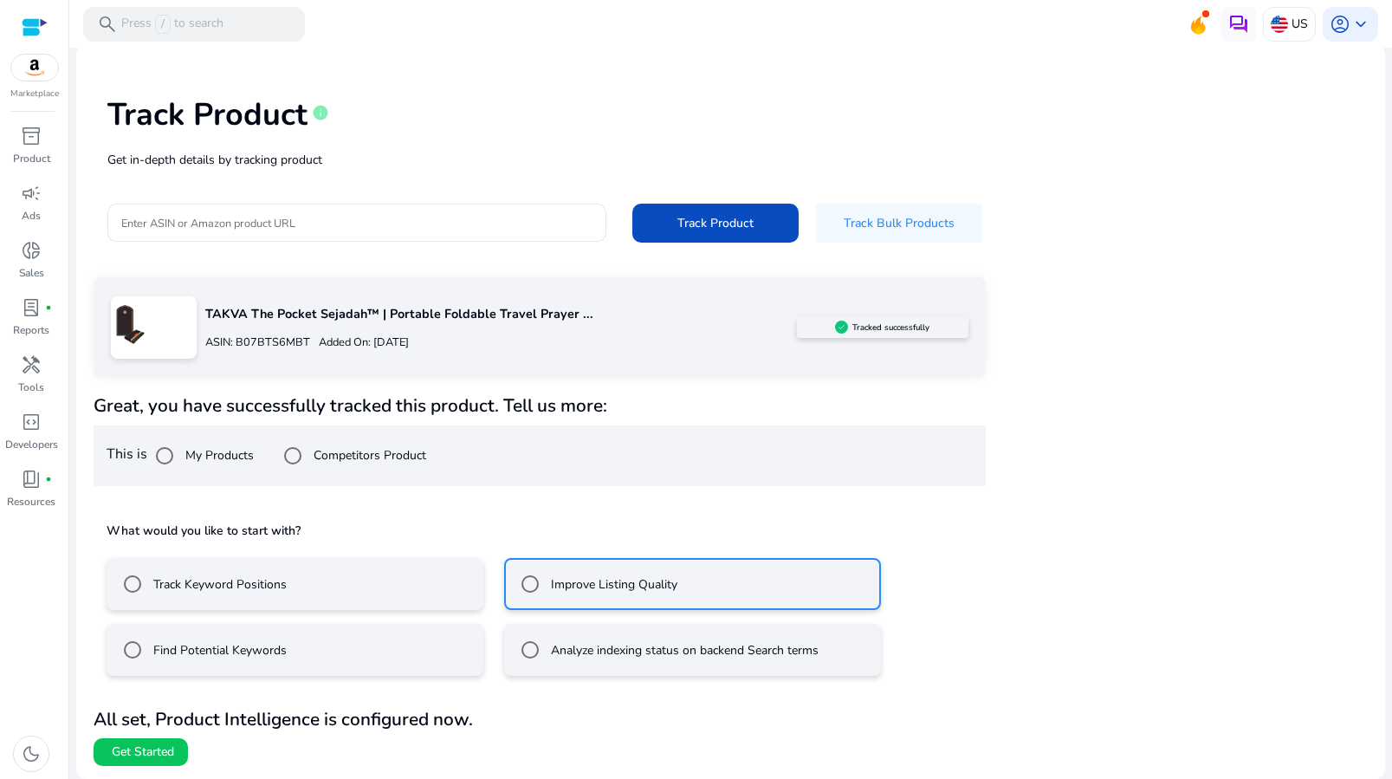
click at [147, 753] on span "Get Started" at bounding box center [143, 751] width 62 height 17
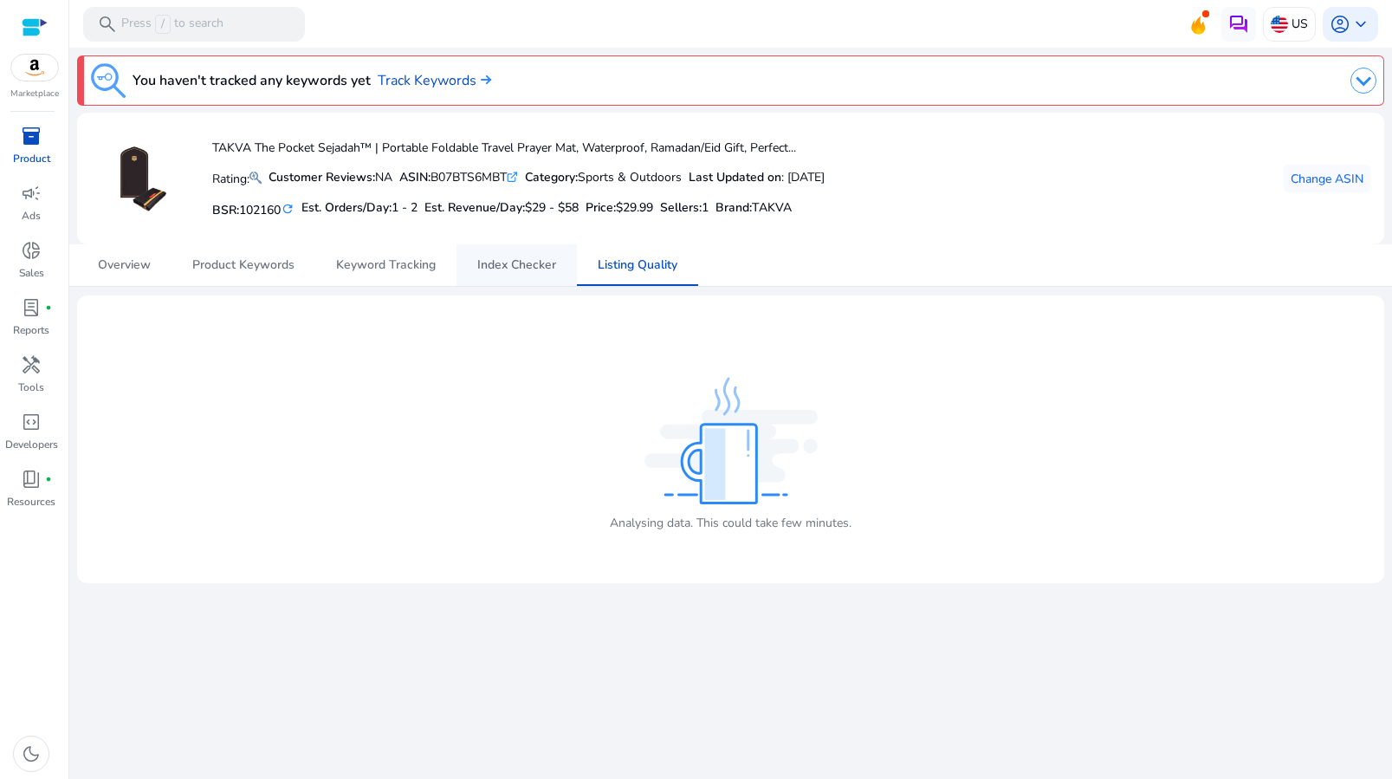
click at [533, 269] on span "Index Checker" at bounding box center [516, 265] width 79 height 12
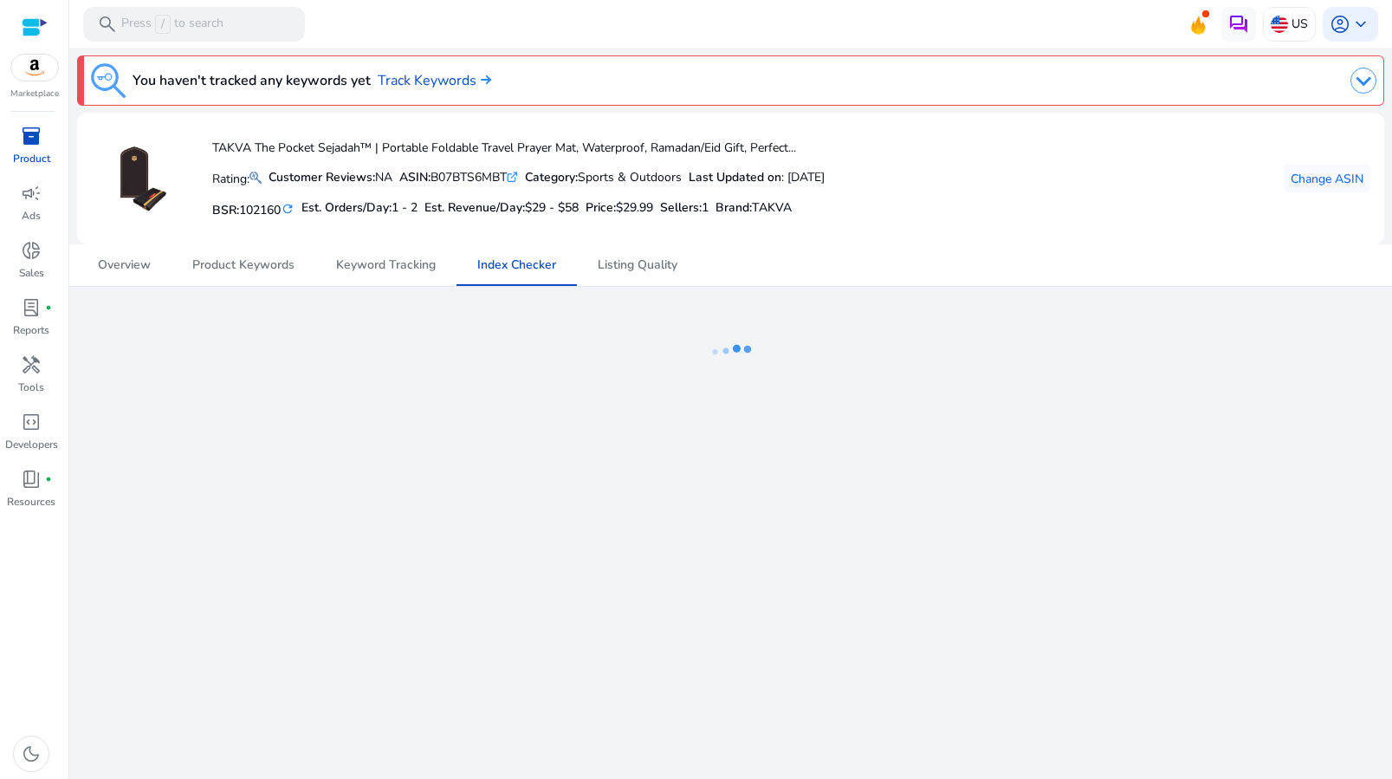
click at [34, 154] on p "Product" at bounding box center [31, 159] width 37 height 16
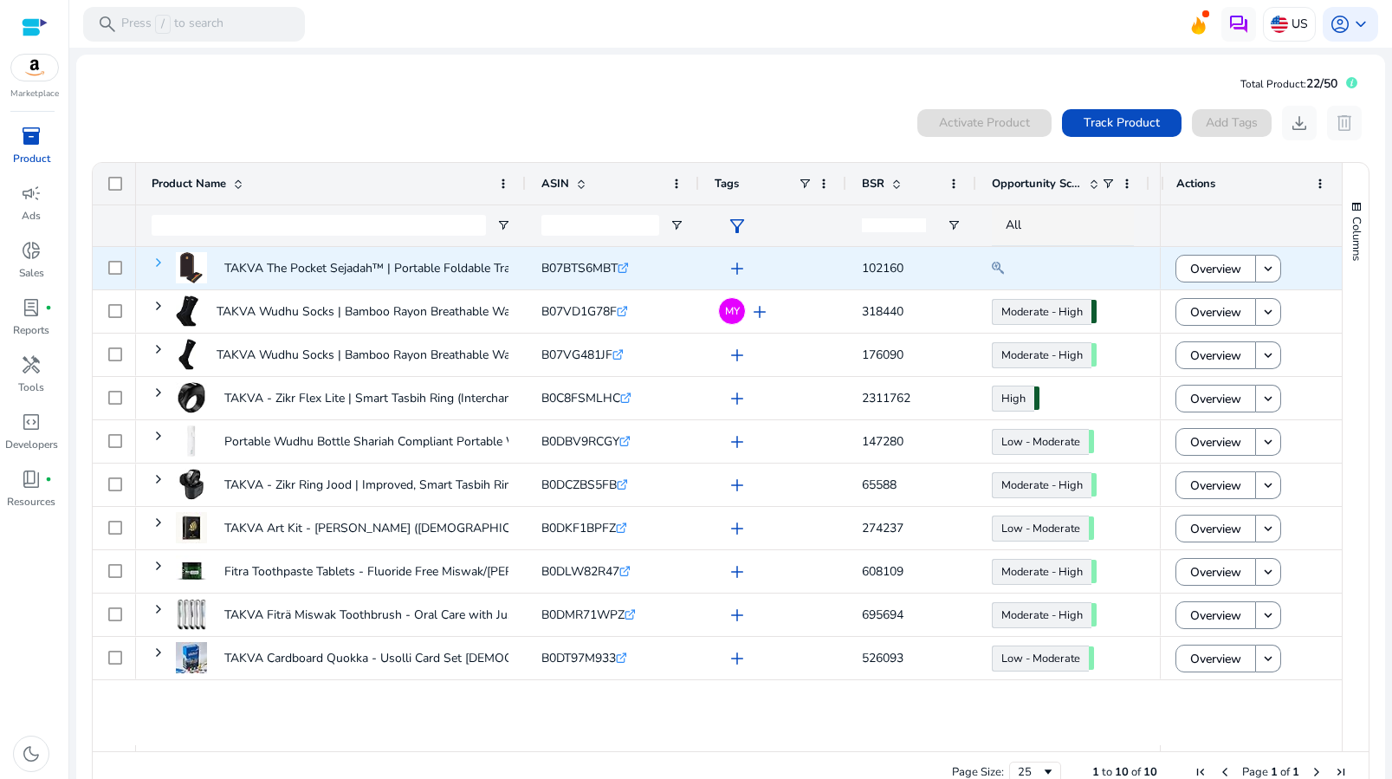
click at [161, 268] on span at bounding box center [159, 263] width 14 height 14
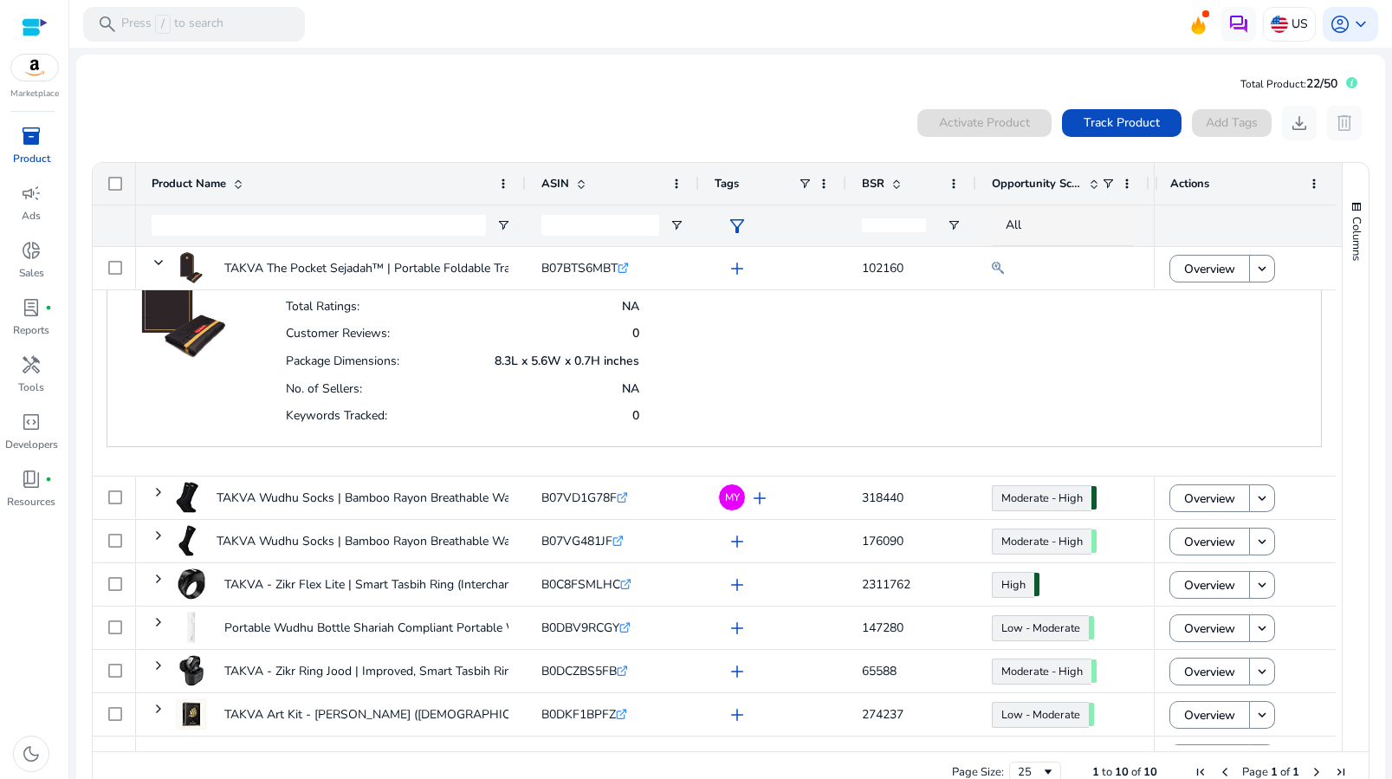
scroll to position [143, 0]
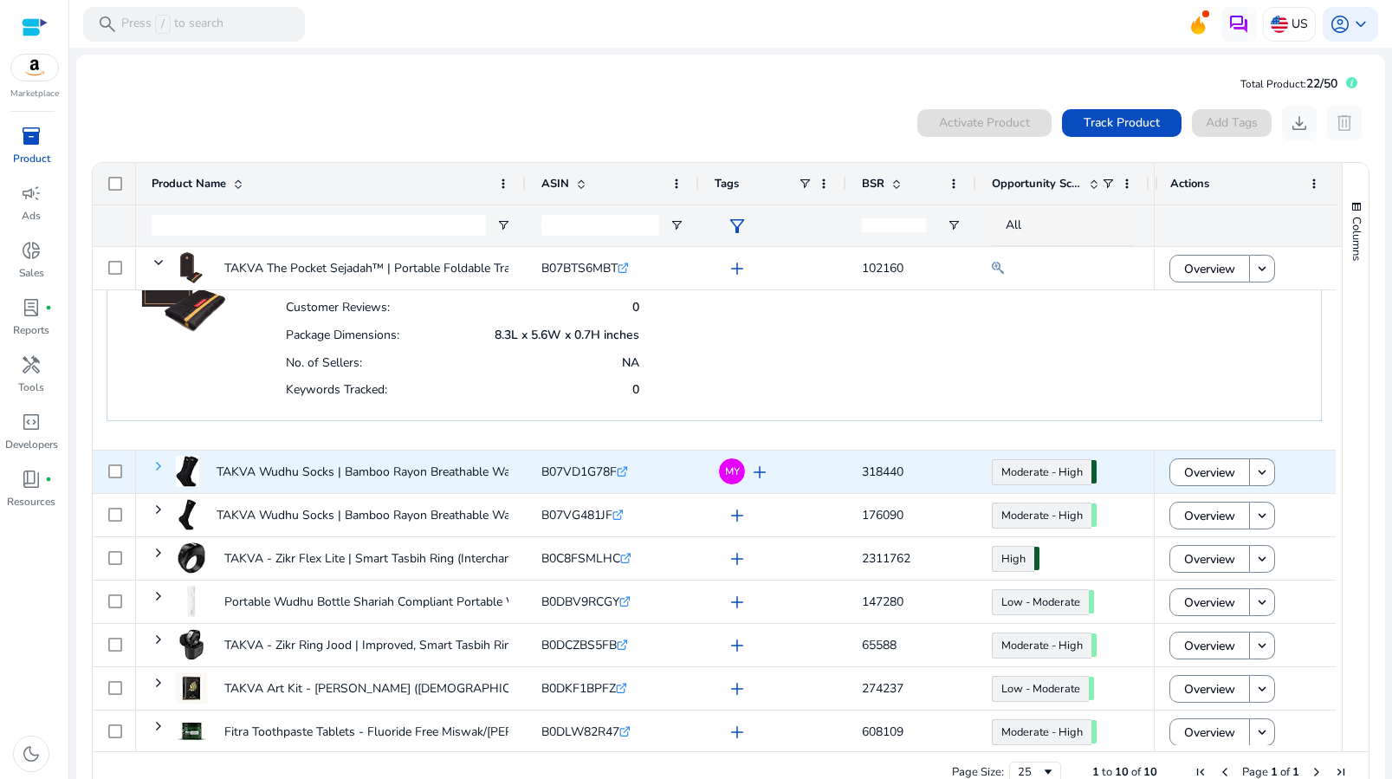
click at [161, 468] on span at bounding box center [159, 466] width 14 height 14
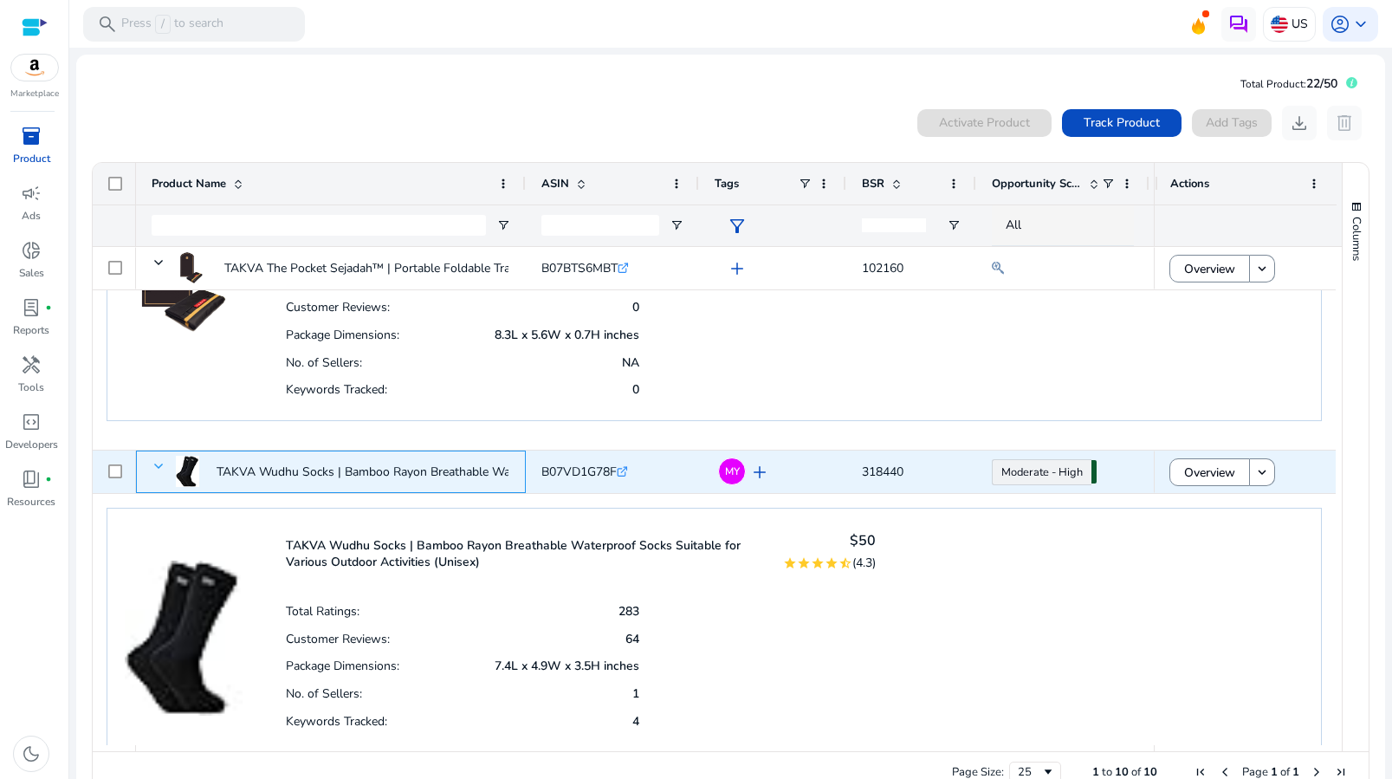
click at [156, 462] on span at bounding box center [159, 466] width 14 height 14
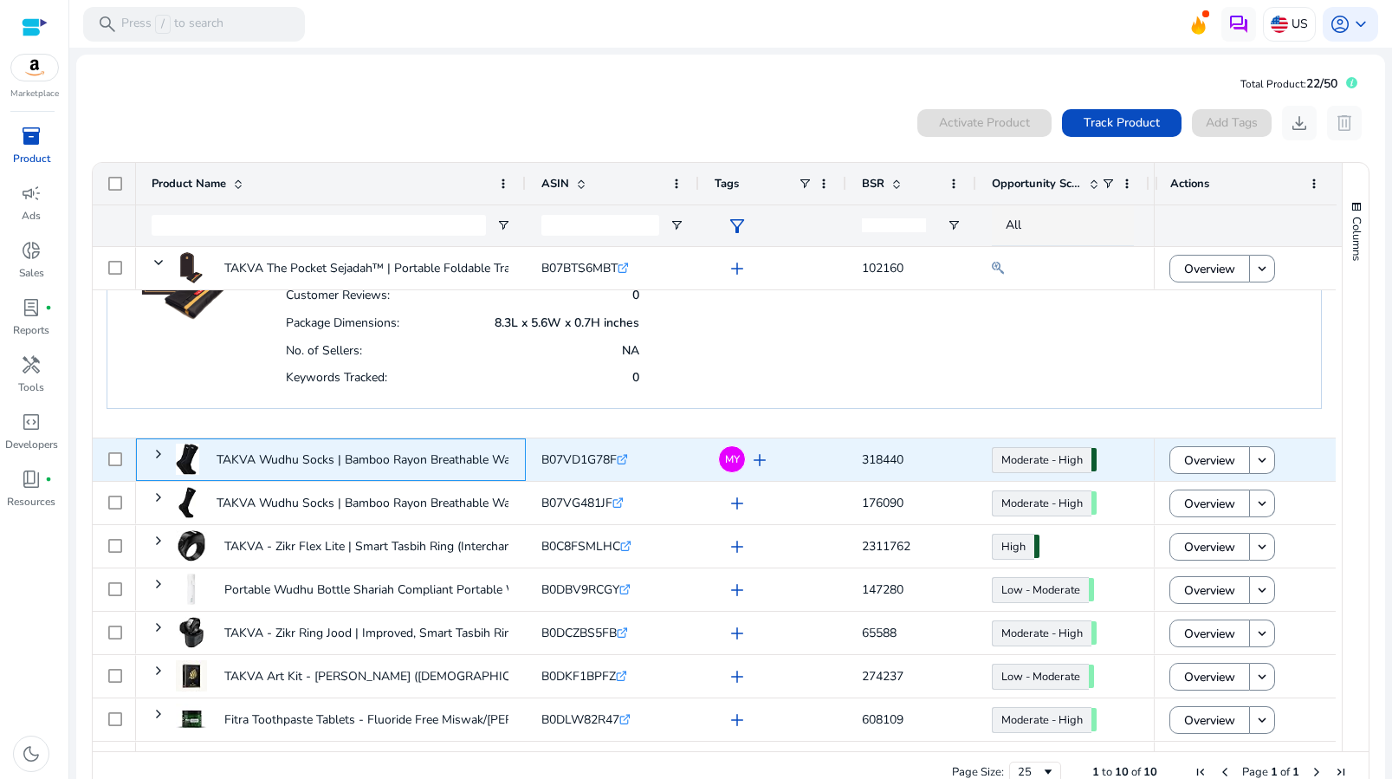
scroll to position [159, 0]
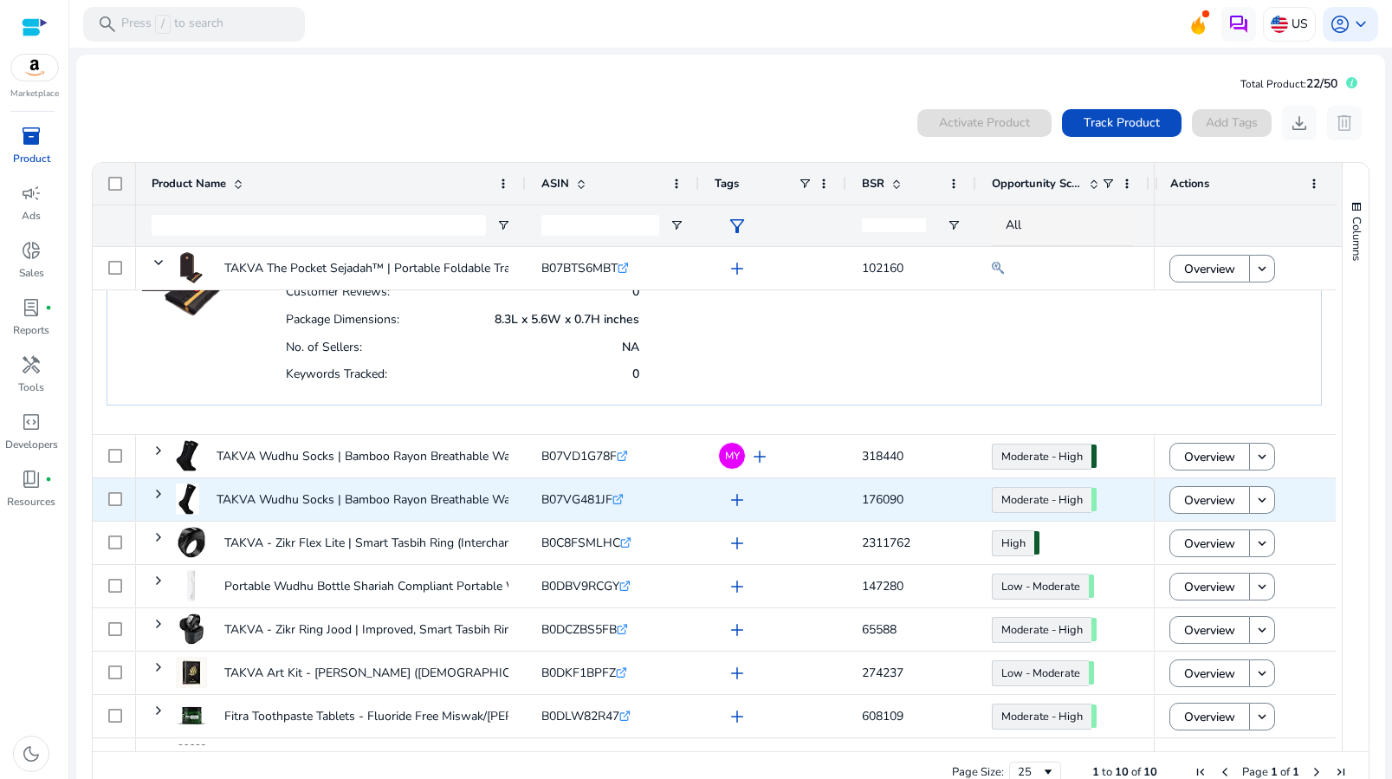
click at [166, 494] on span "TAKVA Wudhu Socks | Bamboo Rayon Breathable Waterproof Socks..." at bounding box center [331, 499] width 359 height 47
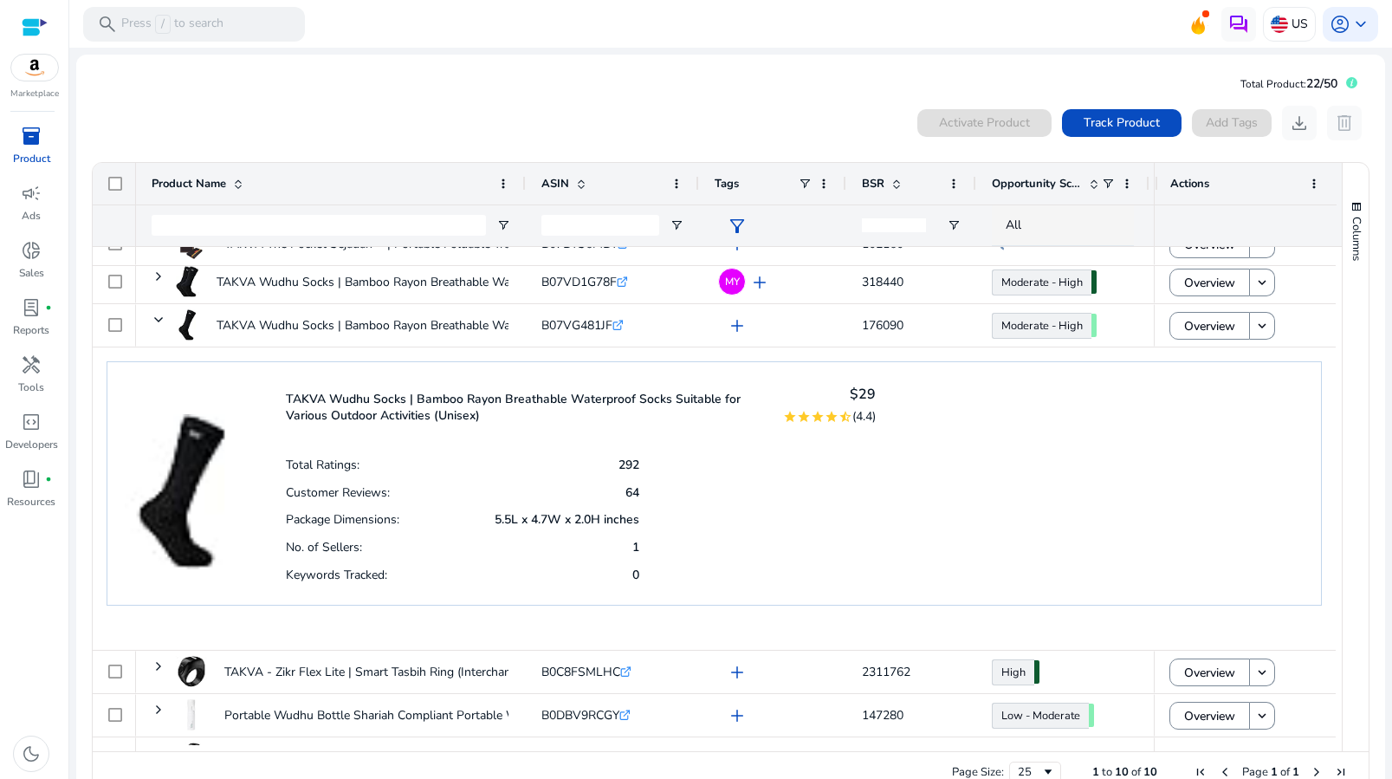
scroll to position [327, 0]
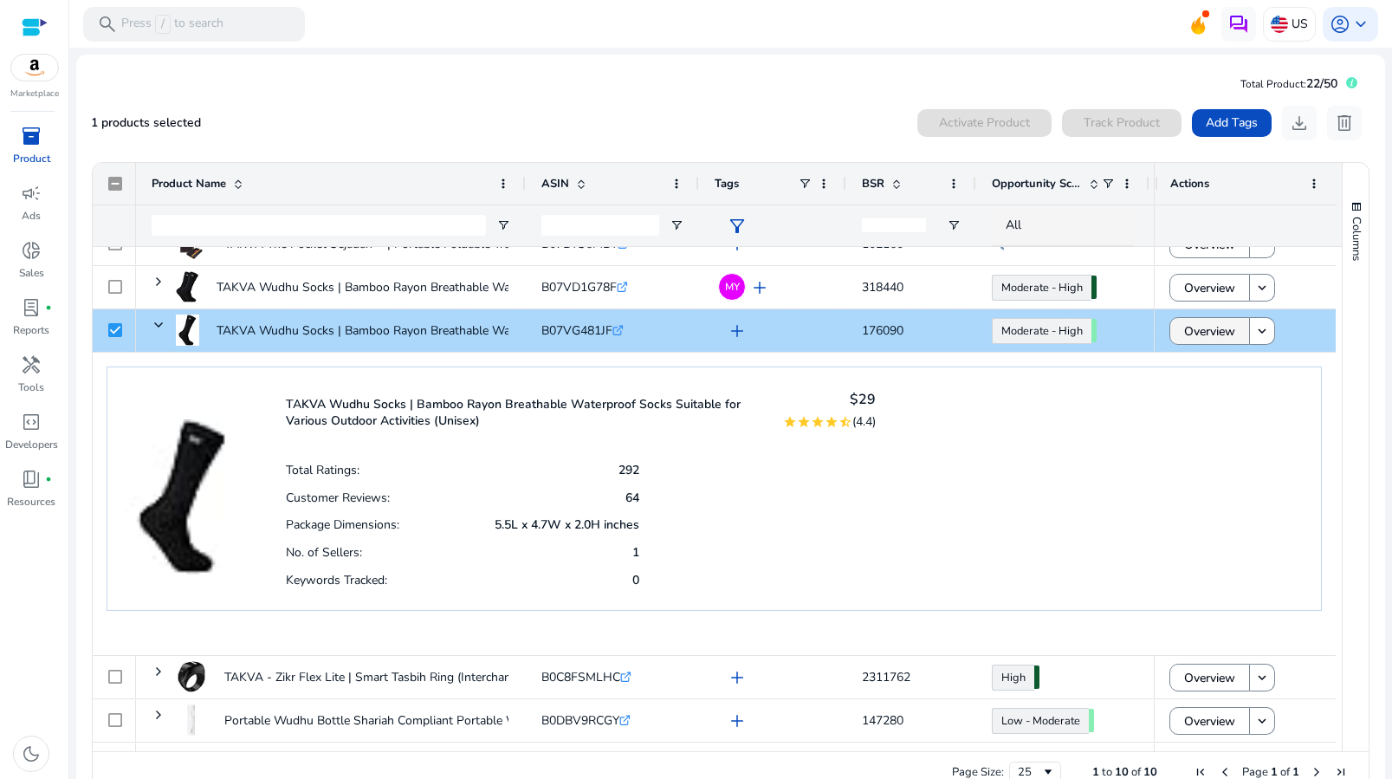
click at [1227, 334] on span "Overview" at bounding box center [1209, 332] width 51 height 36
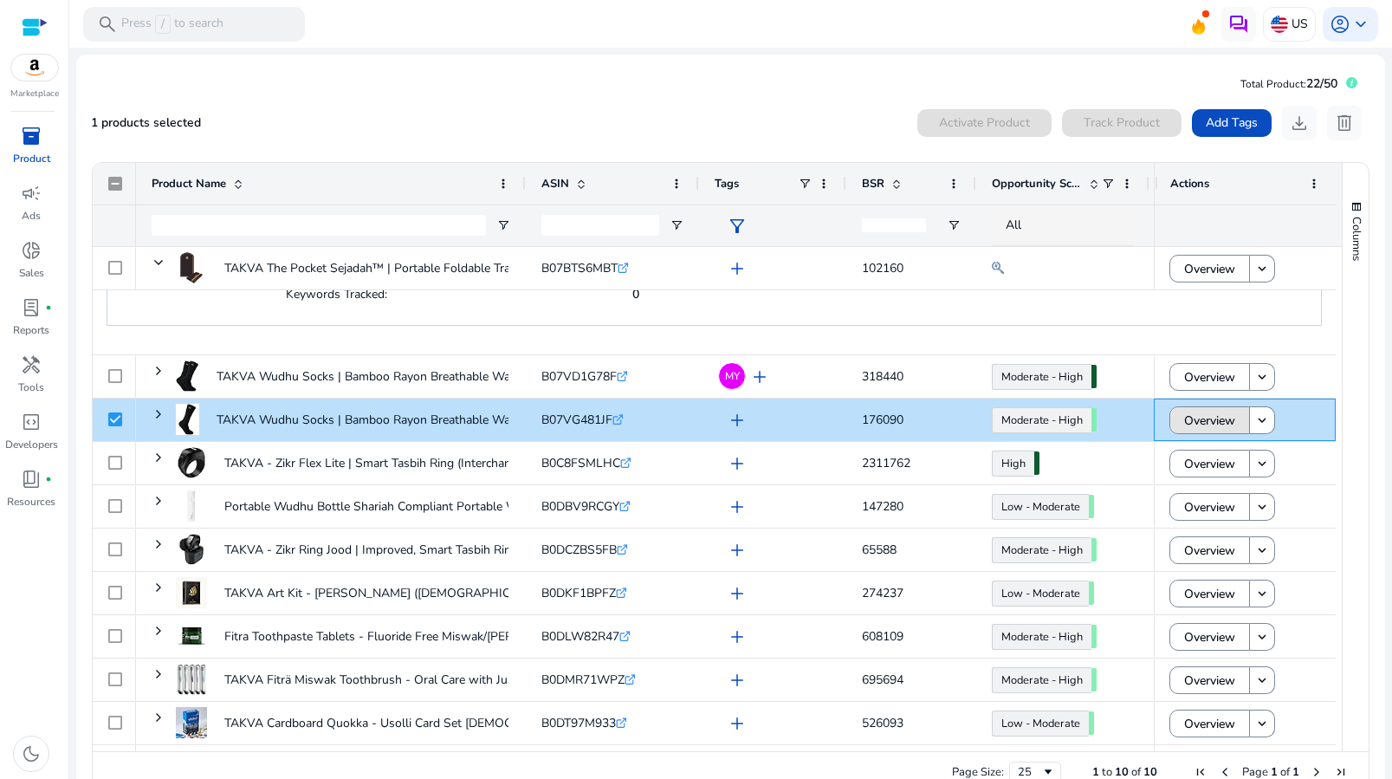
scroll to position [238, 0]
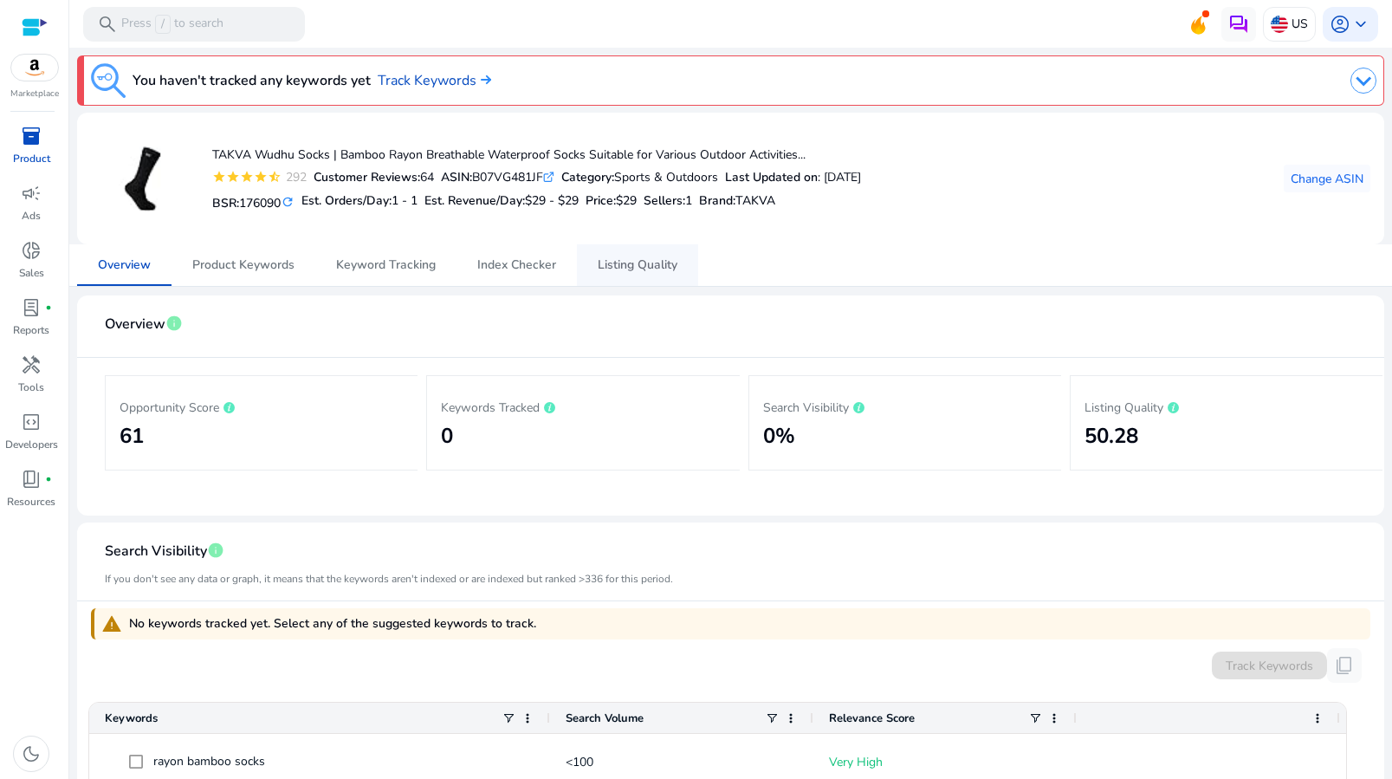
click at [637, 275] on span "Listing Quality" at bounding box center [638, 265] width 80 height 42
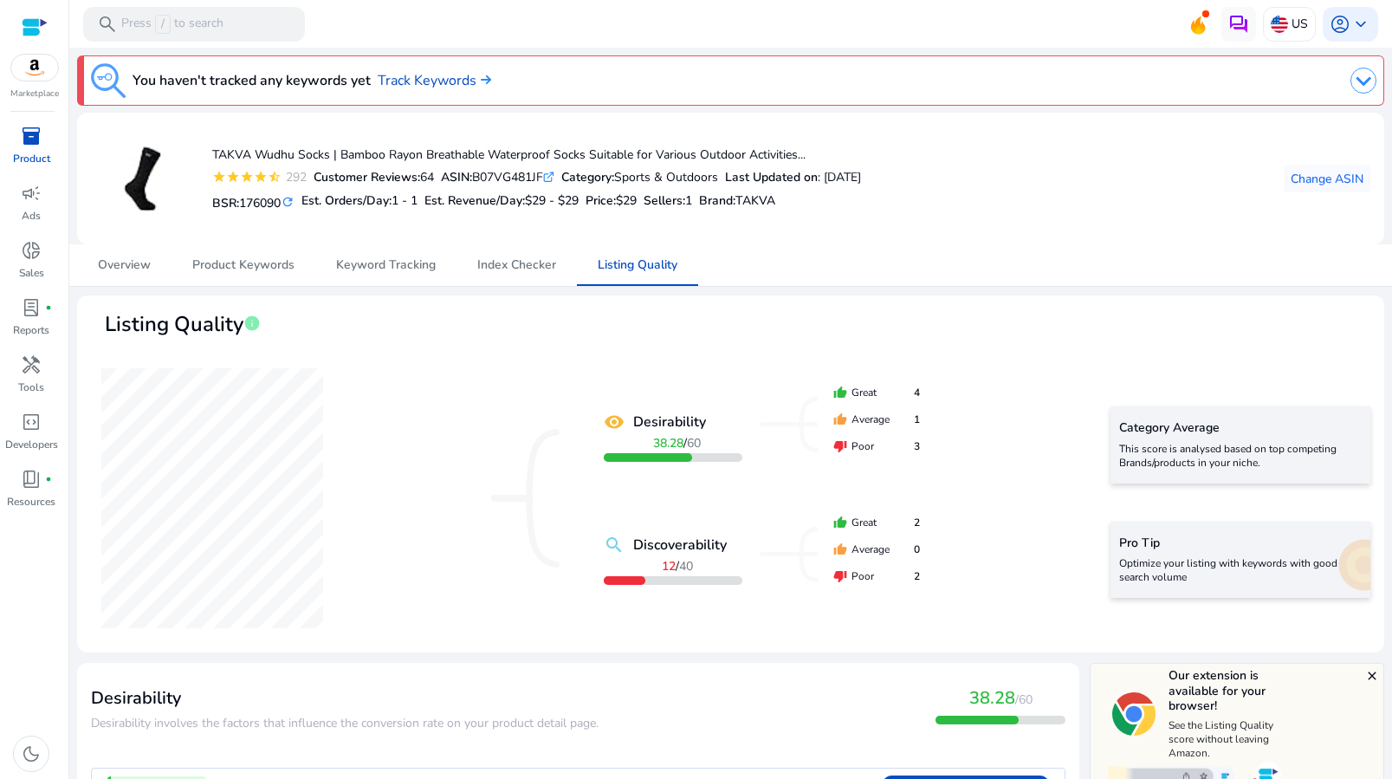
click at [33, 21] on div at bounding box center [35, 27] width 26 height 20
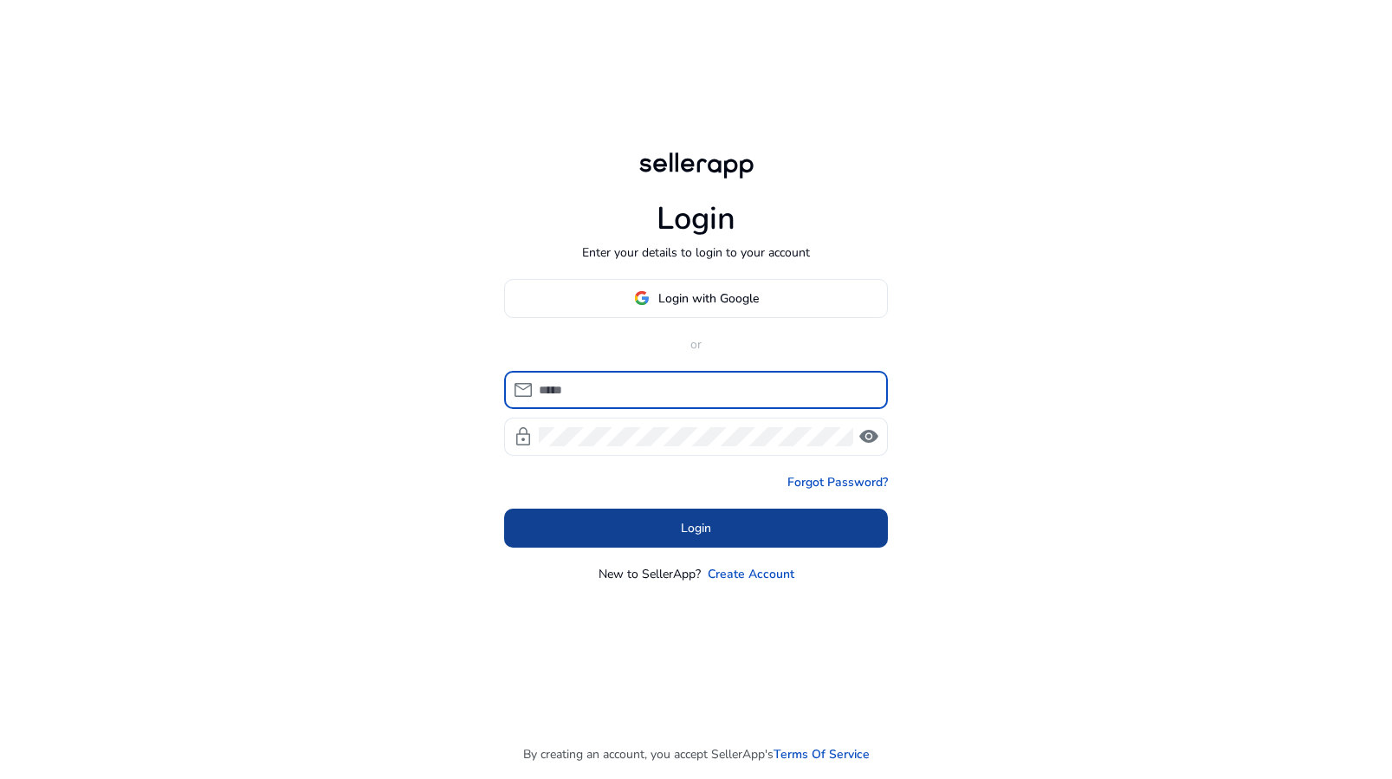
type input "**********"
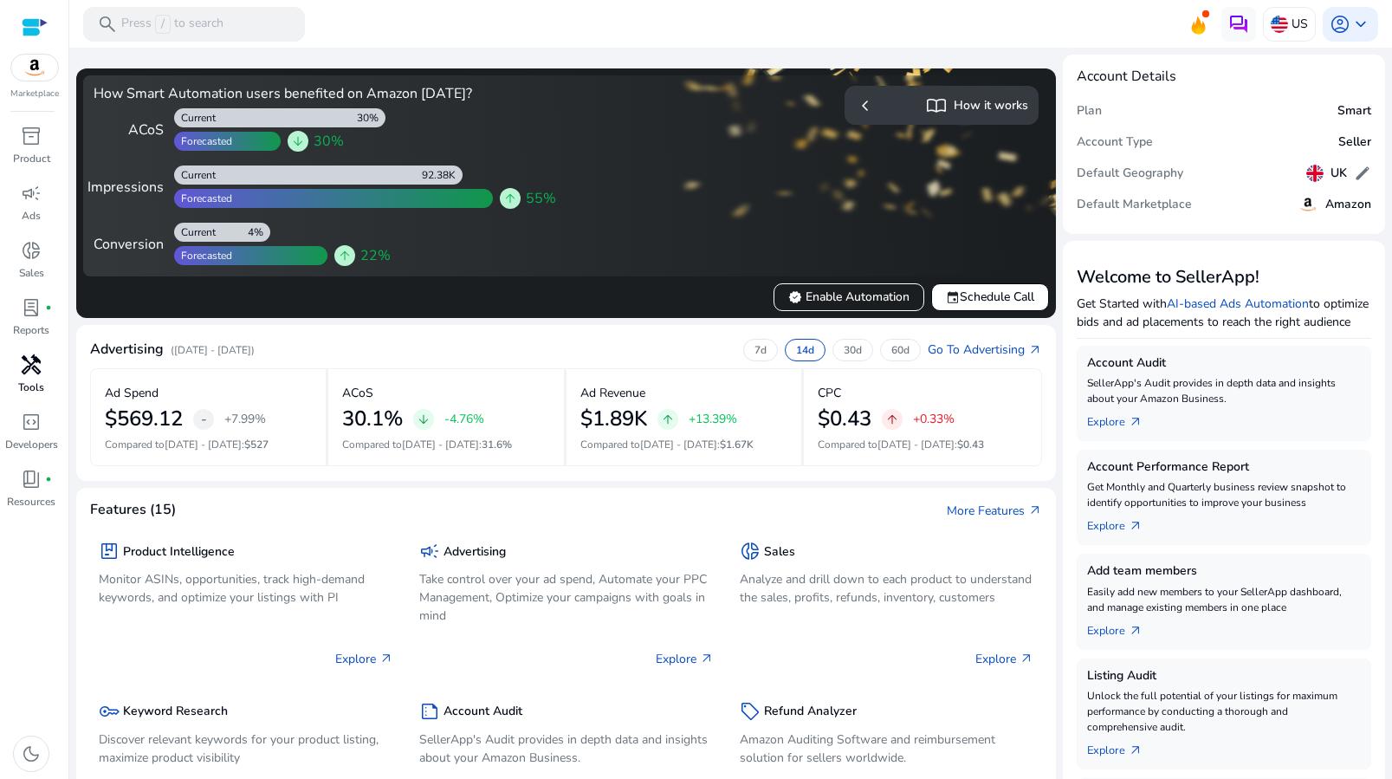
click at [41, 369] on span "handyman" at bounding box center [31, 364] width 21 height 21
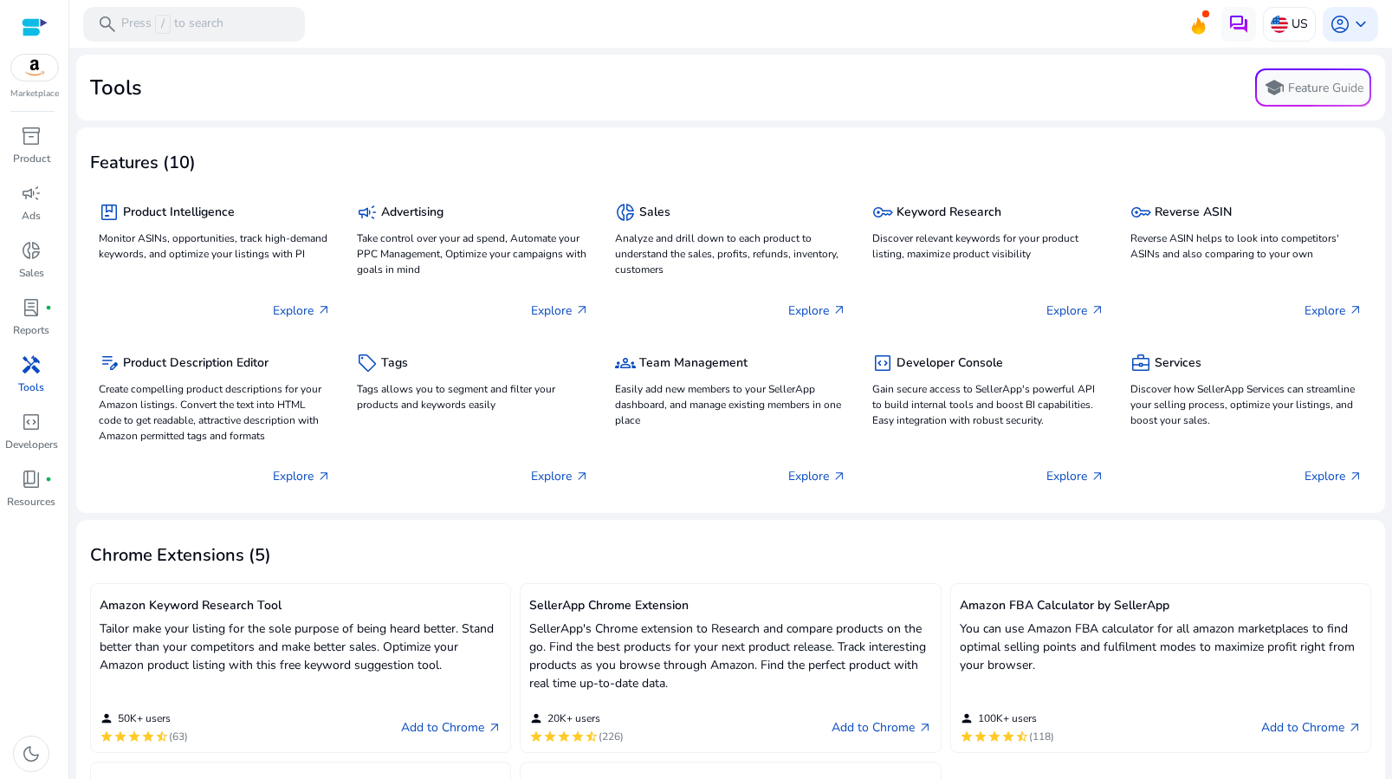
click at [26, 373] on span "handyman" at bounding box center [31, 364] width 21 height 21
